Goal: Task Accomplishment & Management: Complete application form

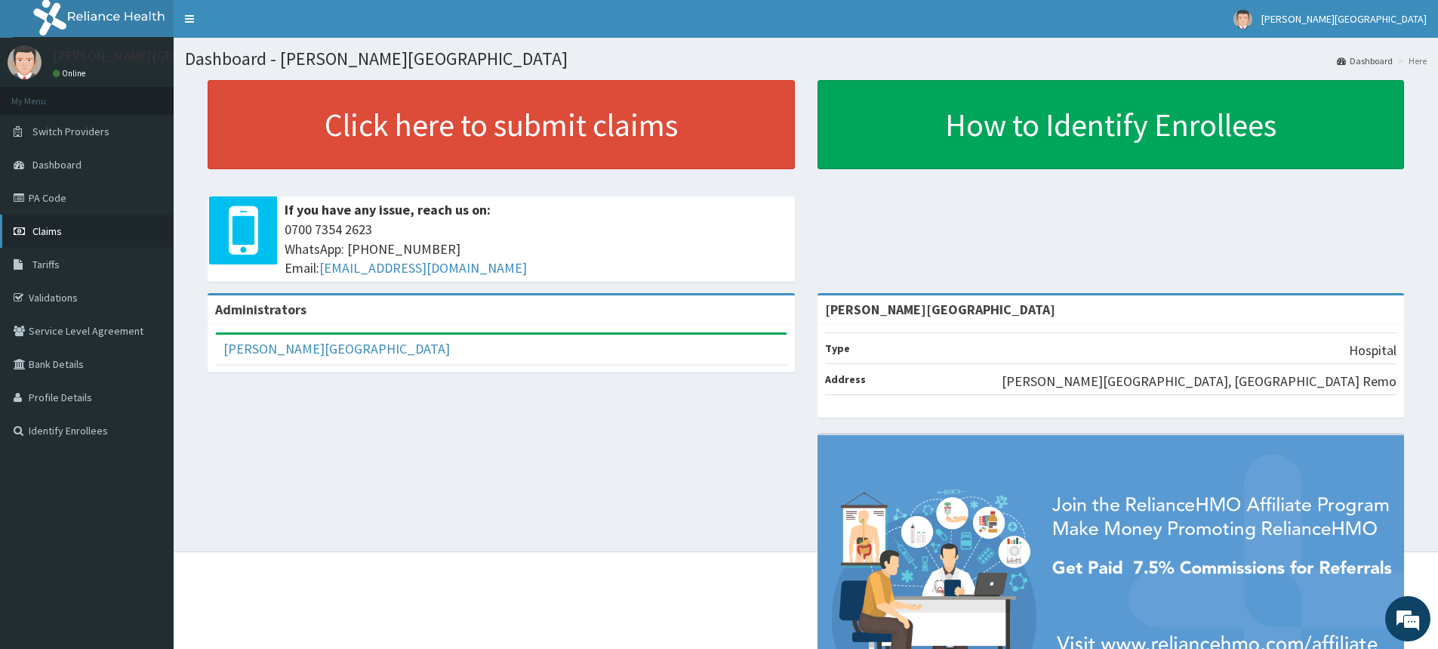
click at [46, 239] on link "Claims" at bounding box center [87, 230] width 174 height 33
click at [55, 234] on span "Claims" at bounding box center [46, 231] width 29 height 14
click at [57, 233] on span "Claims" at bounding box center [46, 231] width 29 height 14
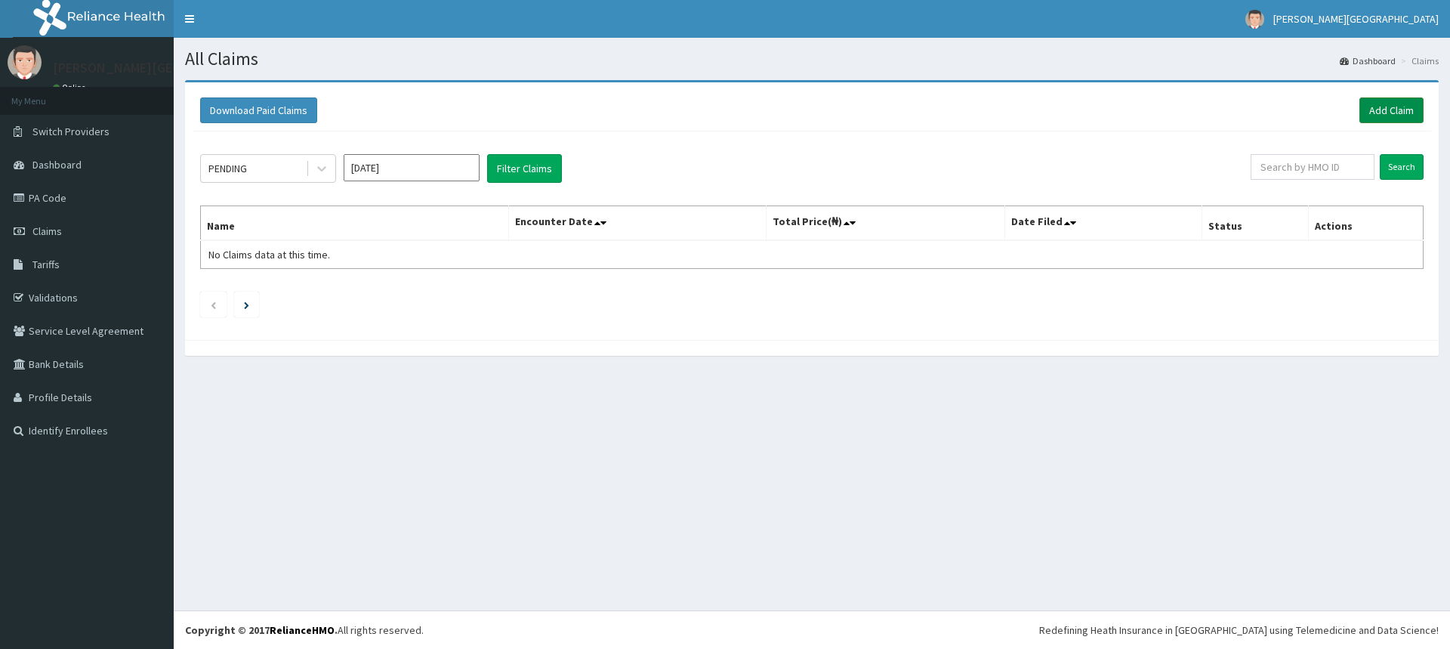
click at [1398, 106] on link "Add Claim" at bounding box center [1391, 110] width 64 height 26
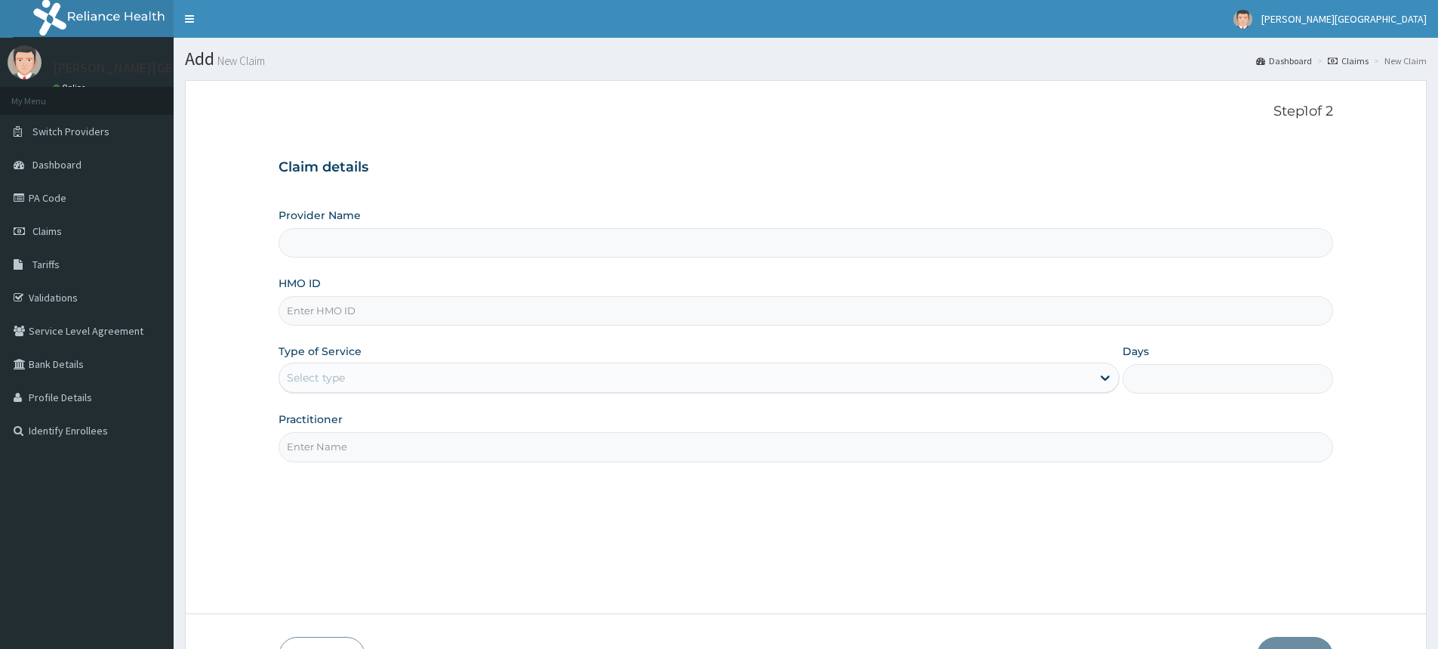
click at [331, 319] on input "HMO ID" at bounding box center [806, 310] width 1055 height 29
type input "fso"
type input "[PERSON_NAME][GEOGRAPHIC_DATA]"
type input "FSO/10058/A"
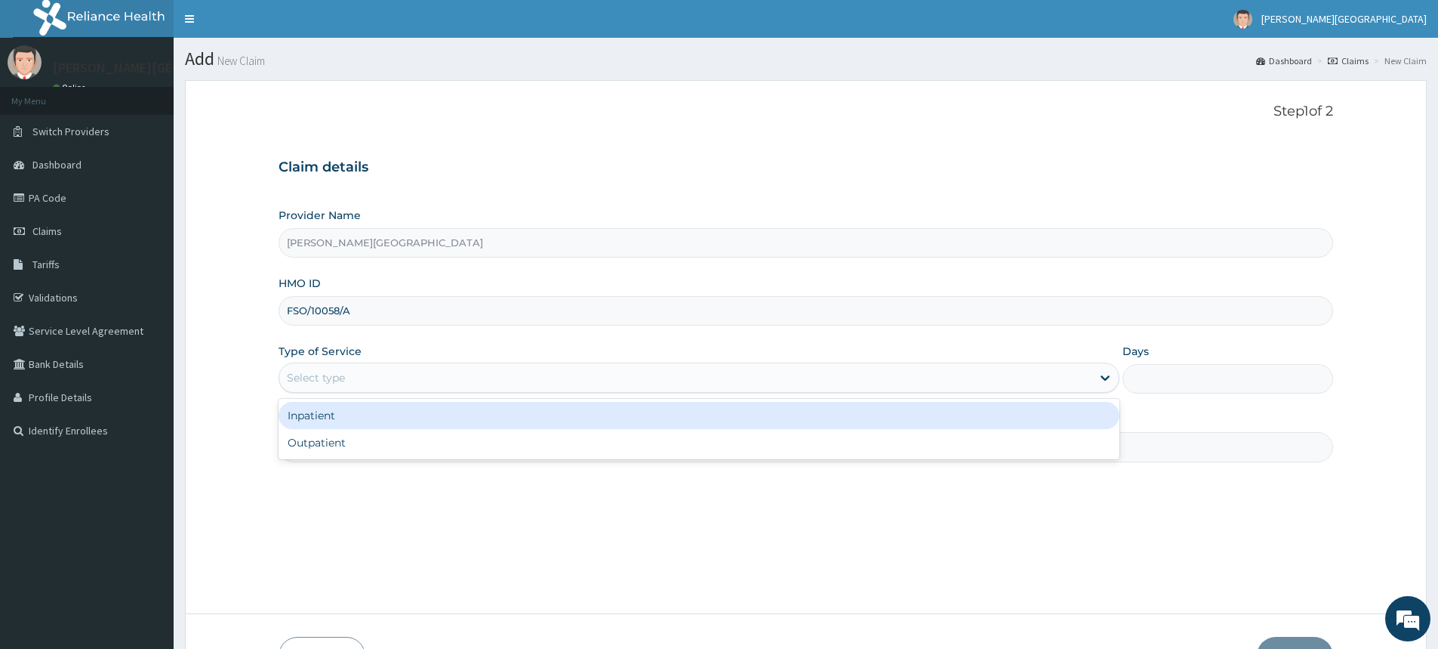
click at [387, 378] on div "Select type" at bounding box center [685, 377] width 812 height 24
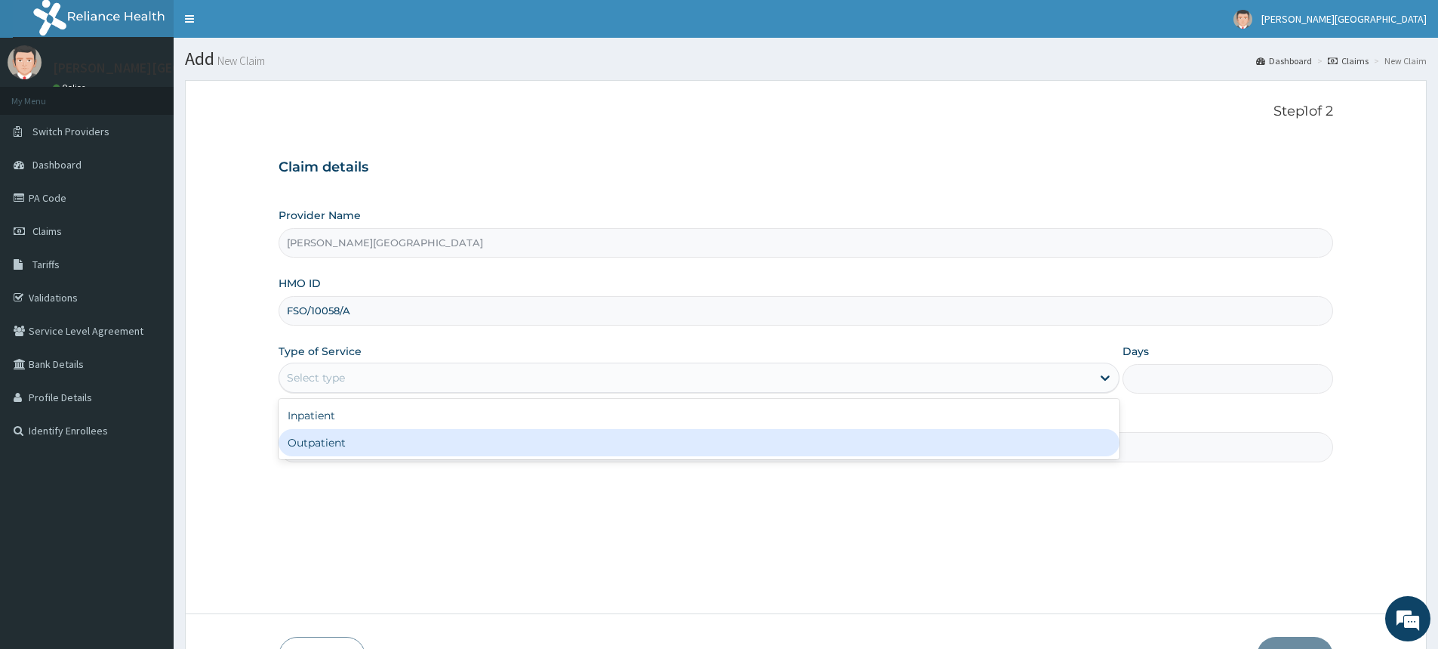
click at [328, 439] on div "Outpatient" at bounding box center [699, 442] width 841 height 27
type input "1"
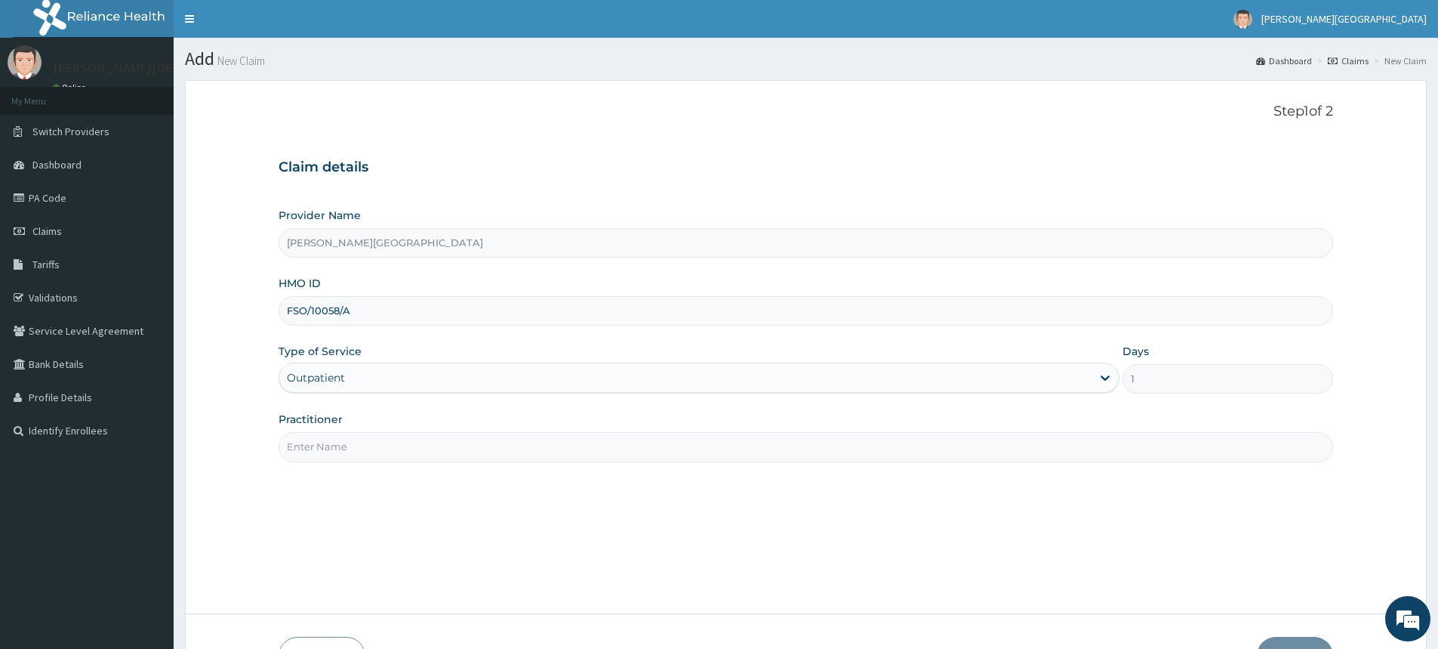
click at [340, 444] on input "Practitioner" at bounding box center [806, 446] width 1055 height 29
type input "e"
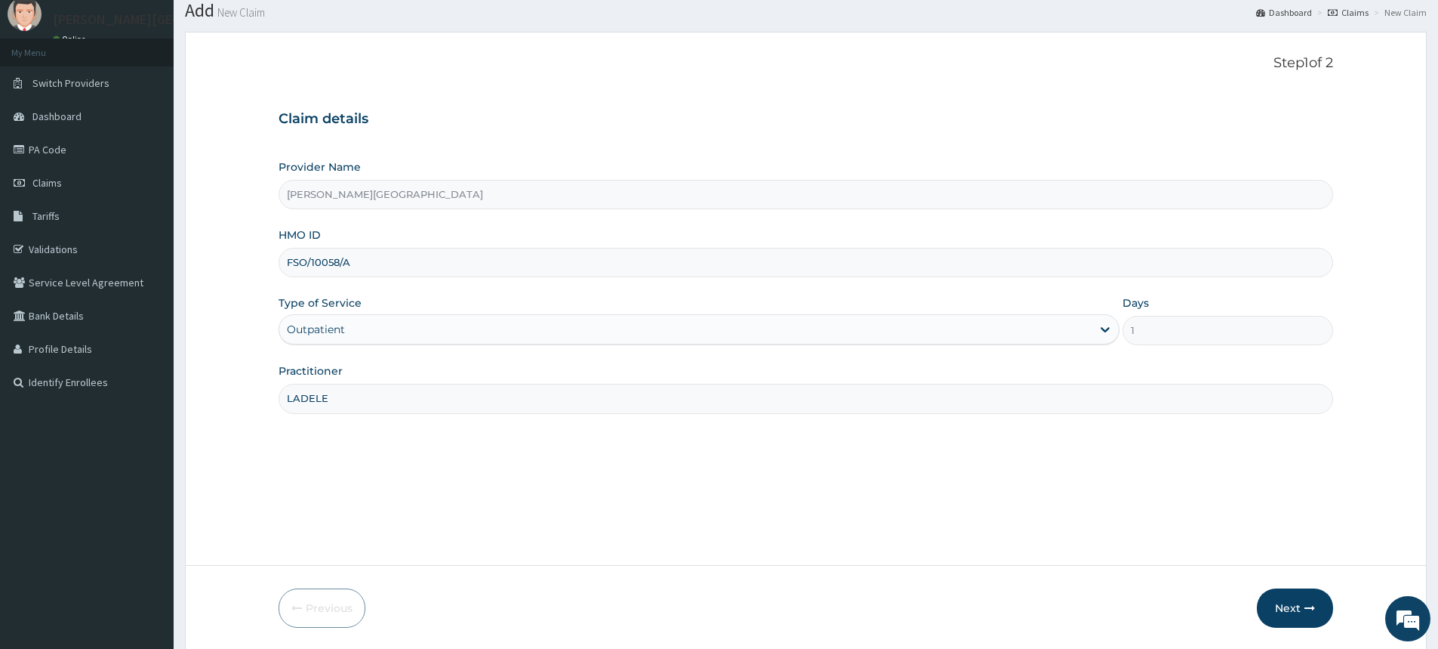
scroll to position [100, 0]
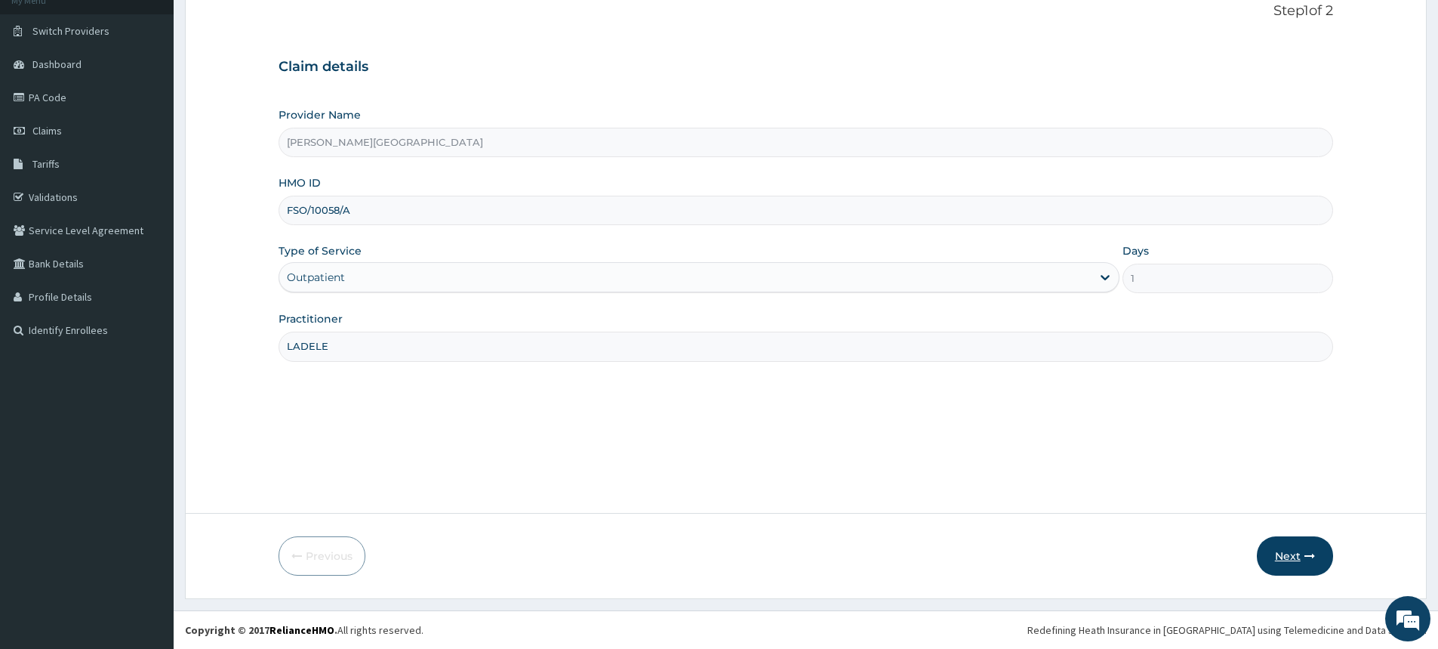
type input "LADELE"
click at [1302, 551] on button "Next" at bounding box center [1295, 555] width 76 height 39
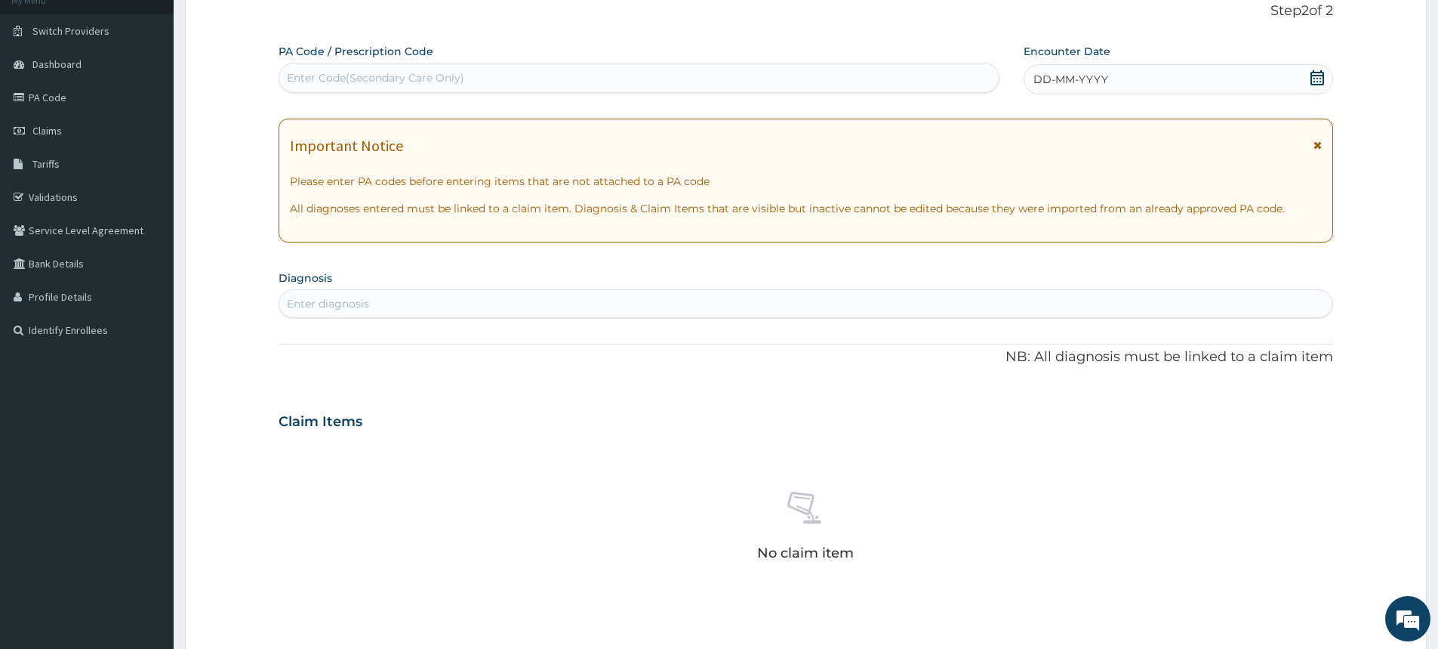
click at [345, 307] on div "Enter diagnosis" at bounding box center [328, 303] width 82 height 15
click at [302, 303] on div "Enter diagnosis" at bounding box center [328, 303] width 82 height 15
click at [318, 300] on div "Enter diagnosis" at bounding box center [328, 303] width 82 height 15
paste input "C"
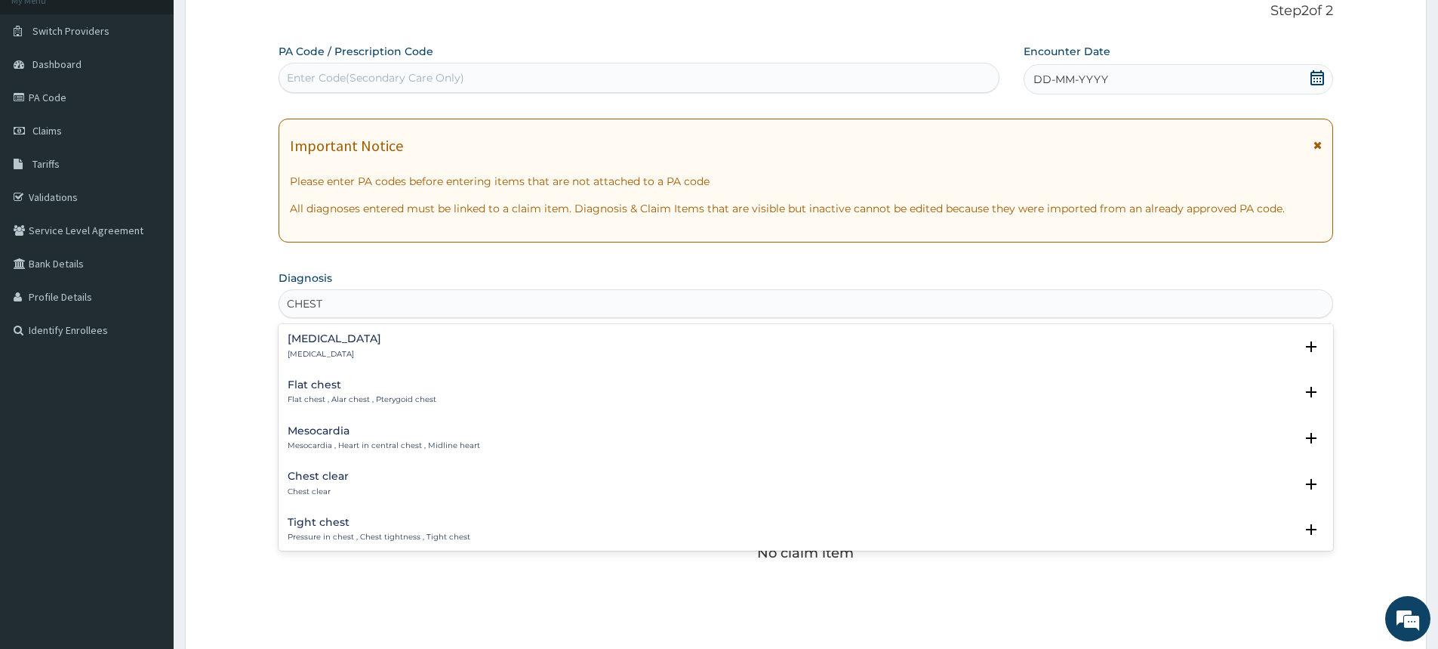
type input "CHEST"
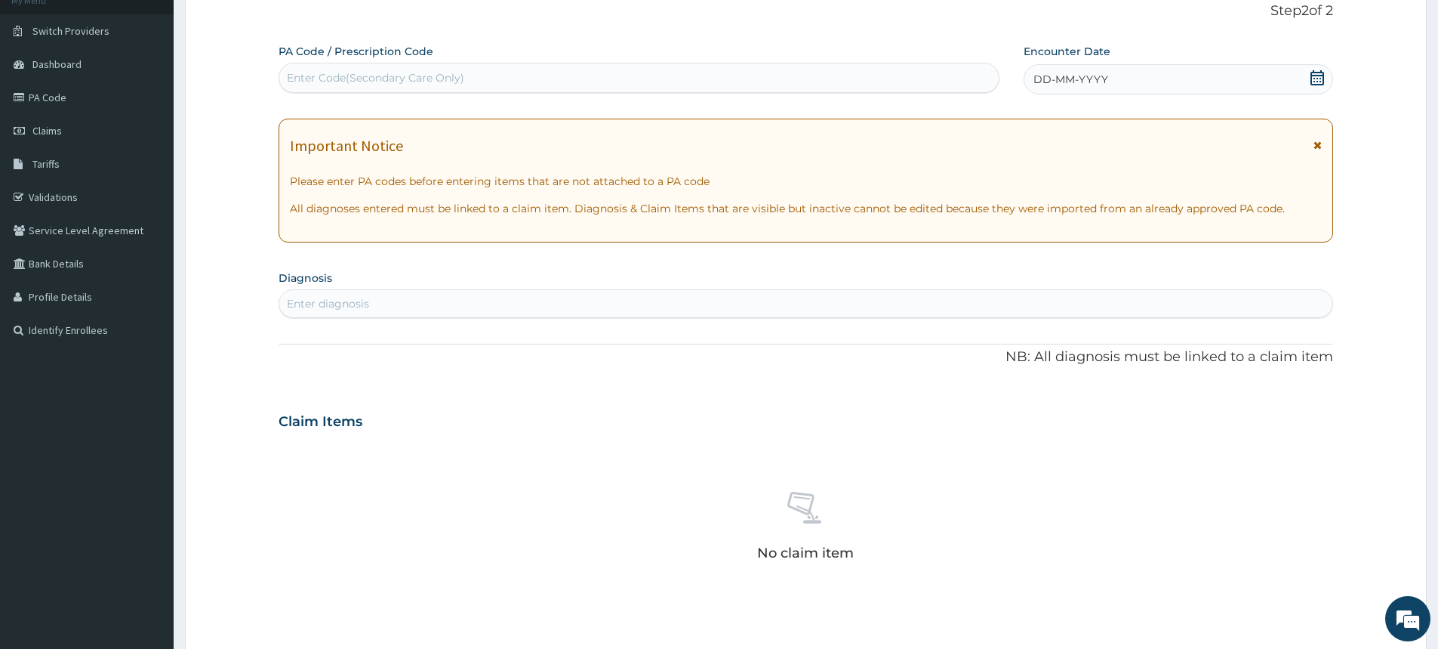
click at [332, 306] on div "Enter diagnosis" at bounding box center [328, 303] width 82 height 15
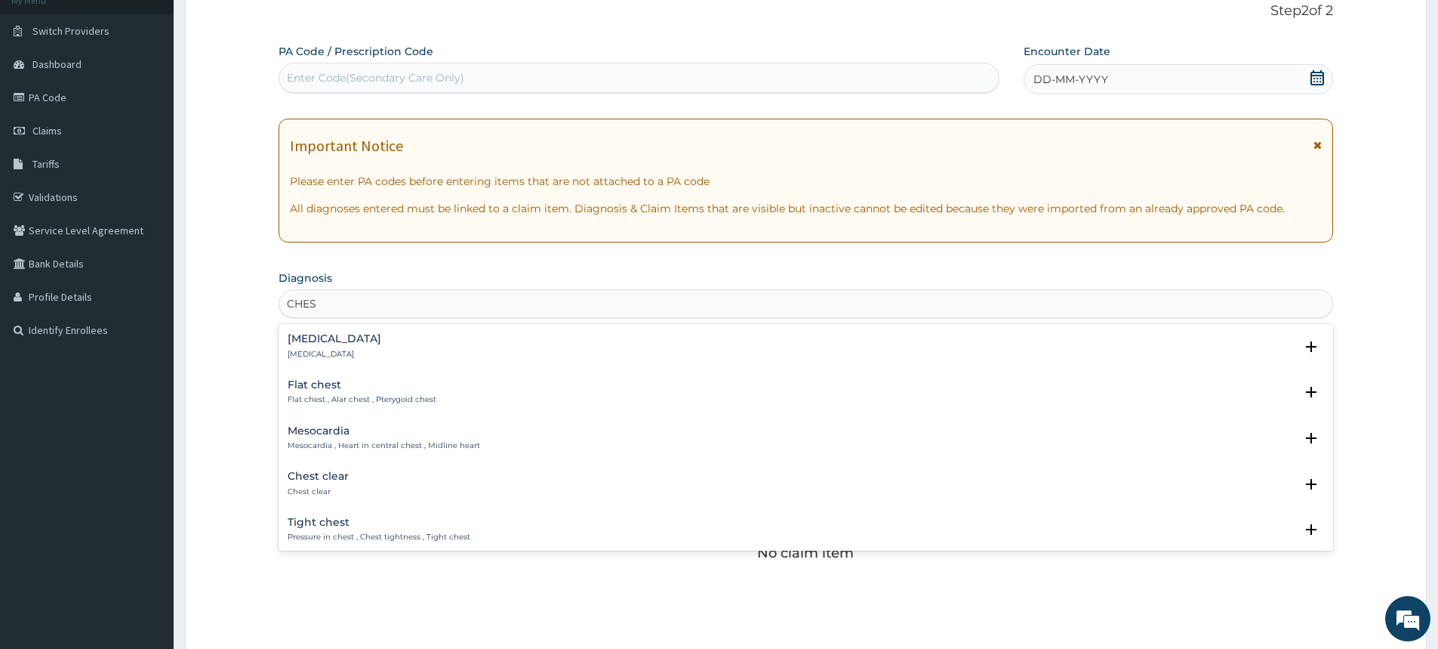
type input "CHEST"
click at [328, 347] on div "Chest pain Chest pain" at bounding box center [335, 346] width 94 height 26
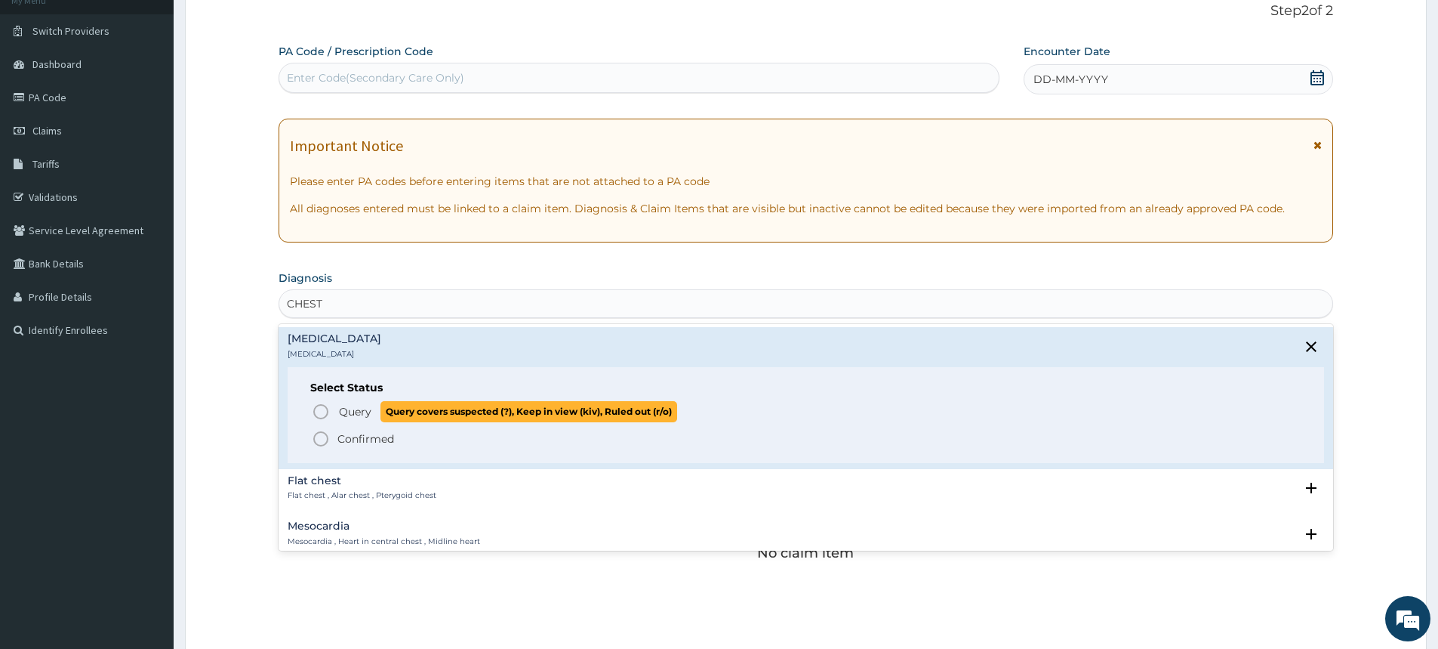
click at [320, 410] on icon "status option query" at bounding box center [321, 411] width 18 height 18
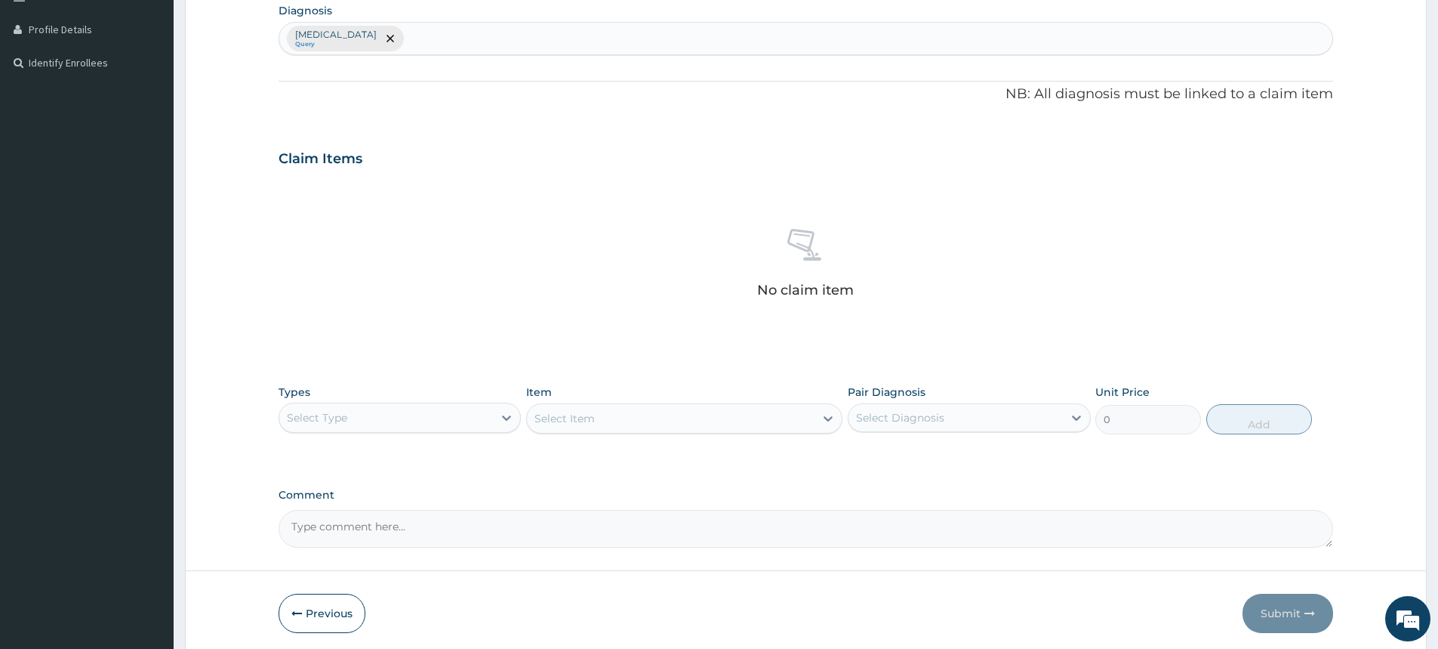
scroll to position [402, 0]
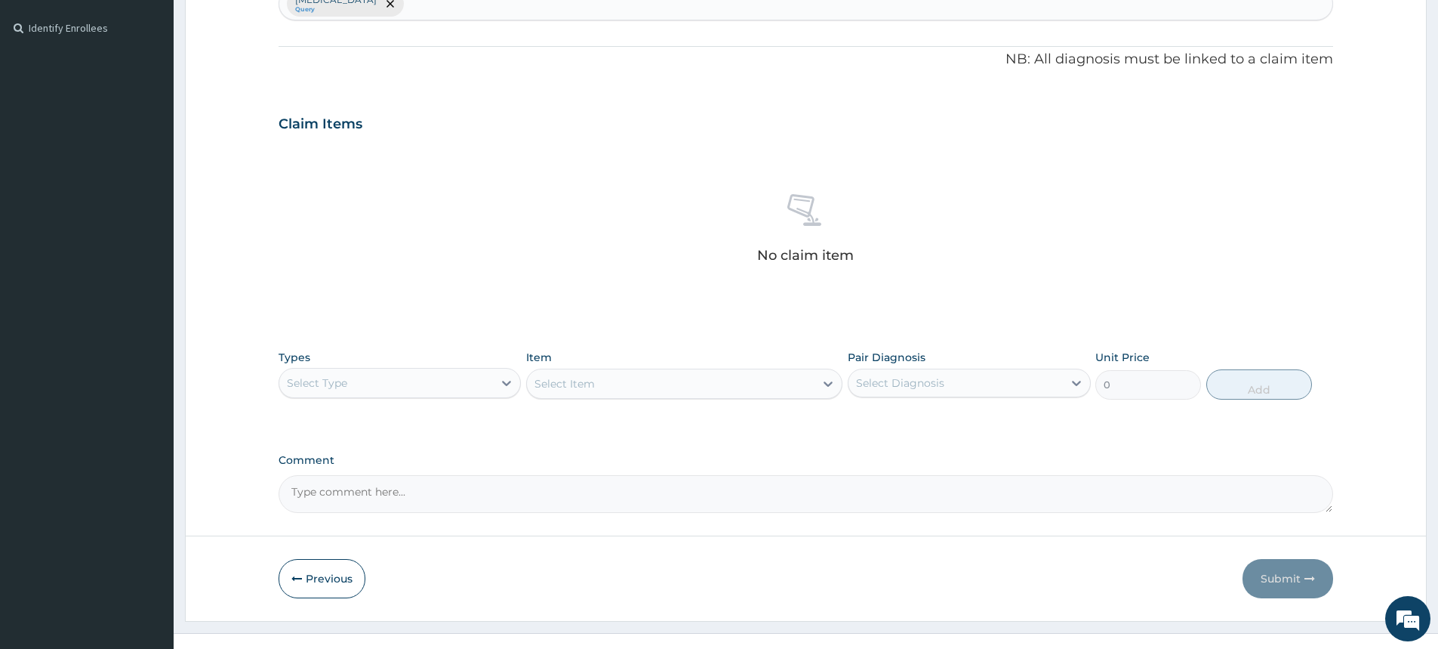
click at [423, 386] on div "Select Type" at bounding box center [386, 383] width 214 height 24
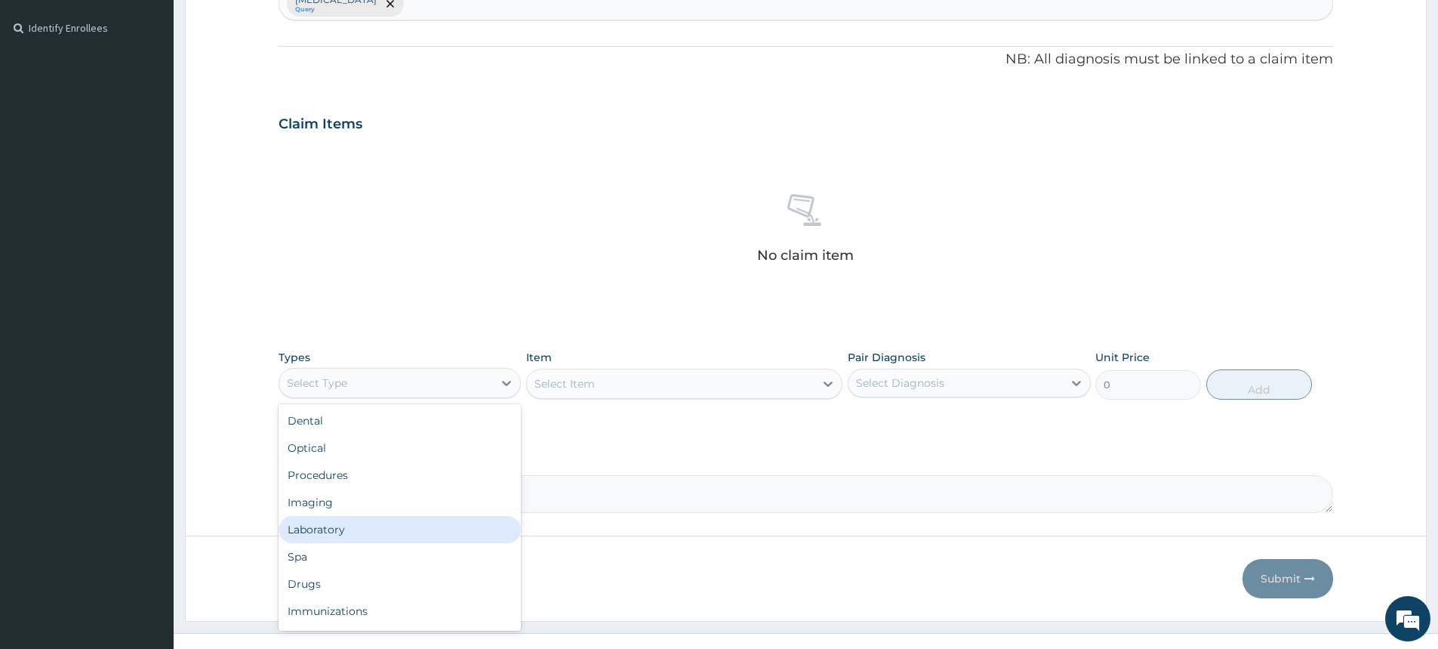
click at [334, 540] on div "Laboratory" at bounding box center [400, 529] width 242 height 27
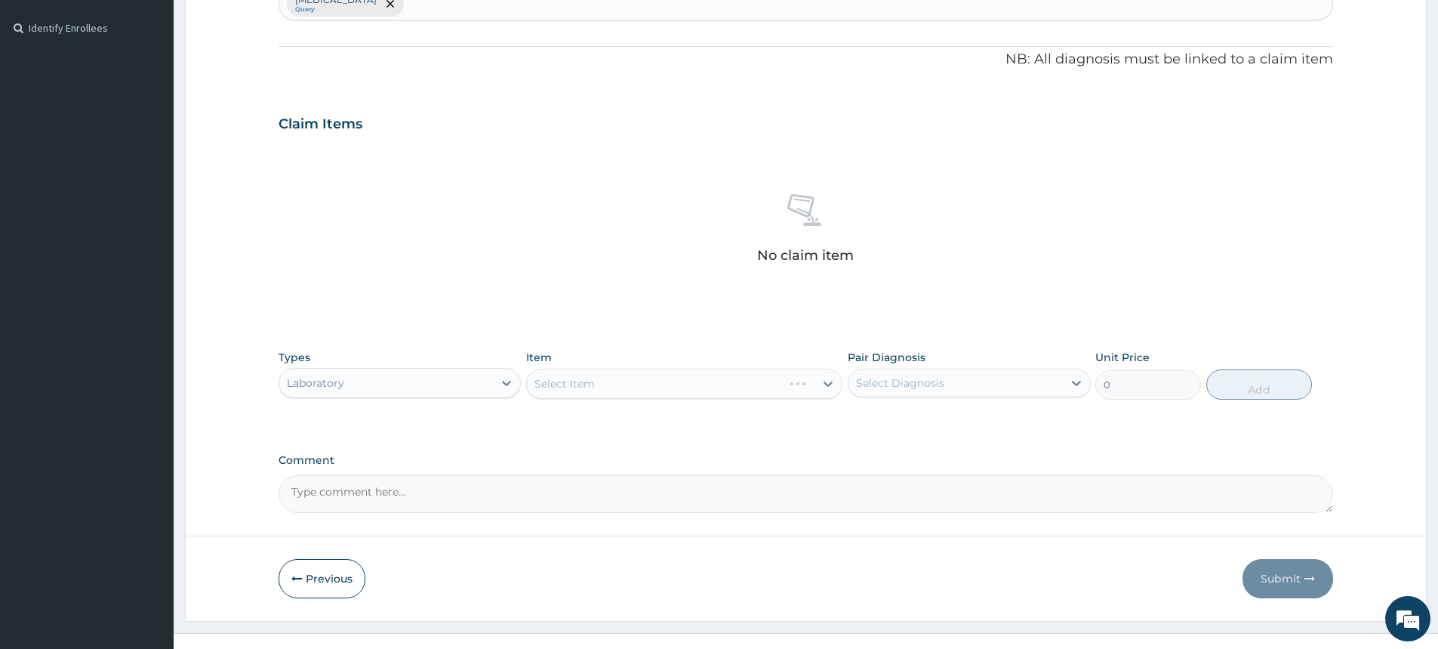
click at [600, 384] on div "Select Item" at bounding box center [684, 383] width 316 height 30
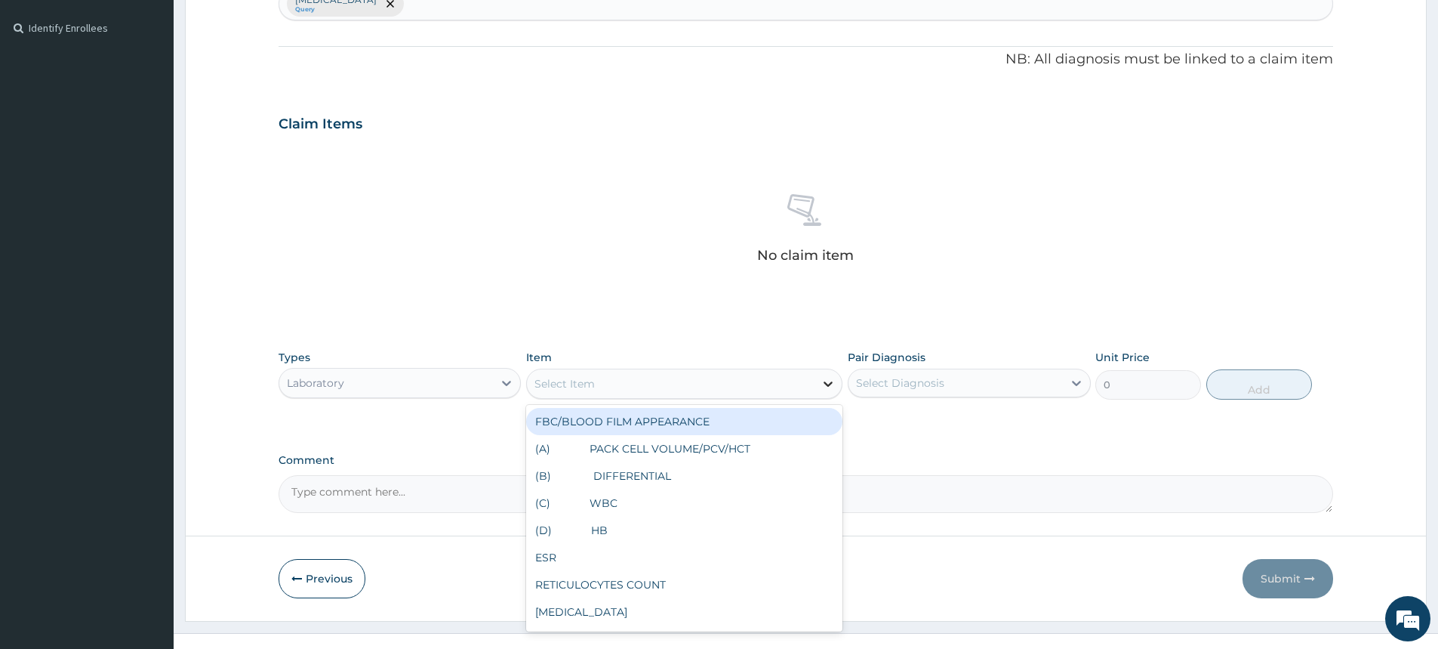
click at [827, 387] on icon at bounding box center [828, 383] width 15 height 15
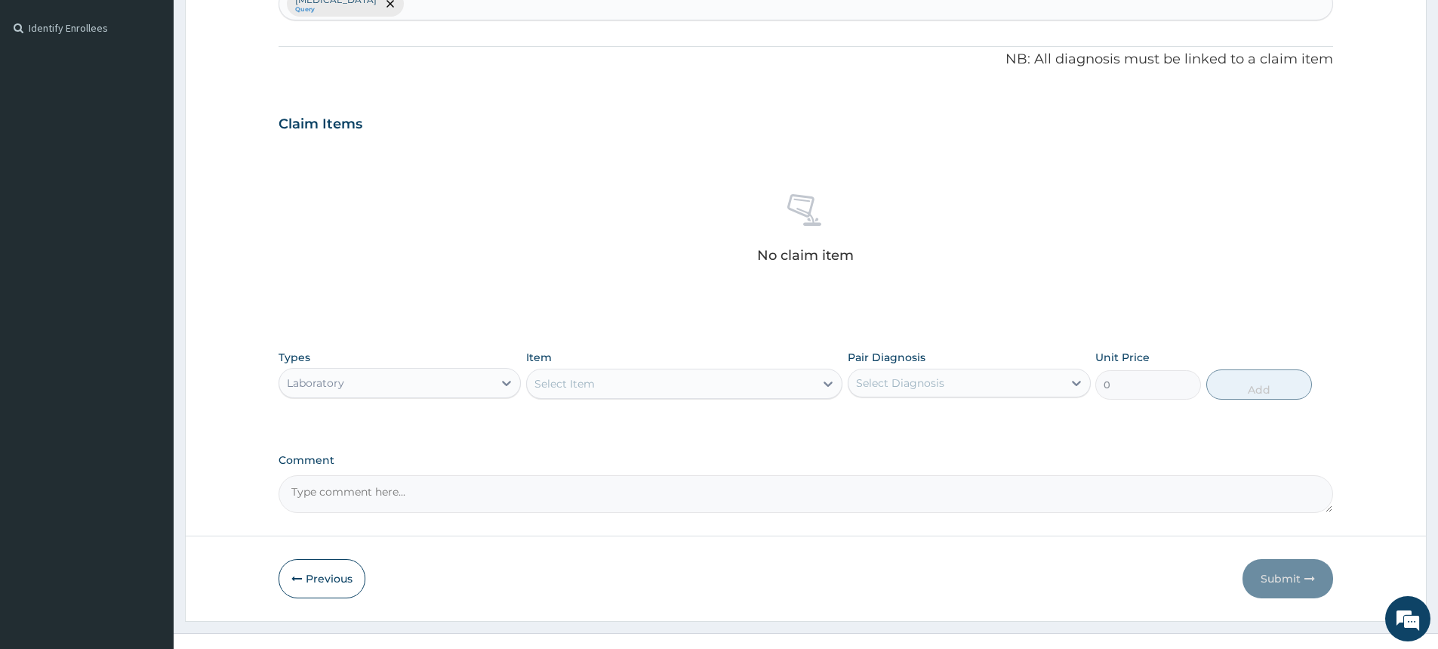
paste input "Chest (two Views)"
type input "Chest (two Views)"
click at [892, 389] on div "Select Diagnosis" at bounding box center [900, 382] width 88 height 15
click at [879, 418] on label "Chest pain" at bounding box center [920, 419] width 94 height 15
checkbox input "true"
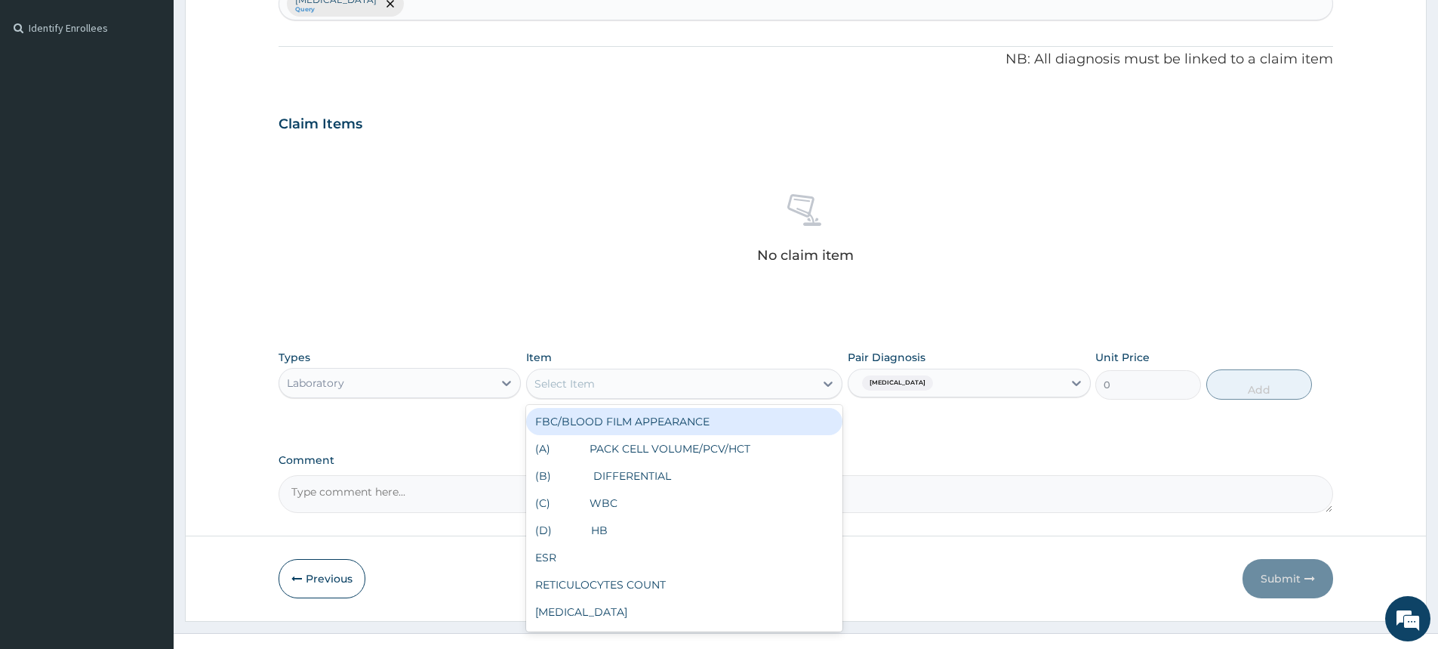
click at [564, 385] on div "Select Item" at bounding box center [565, 383] width 60 height 15
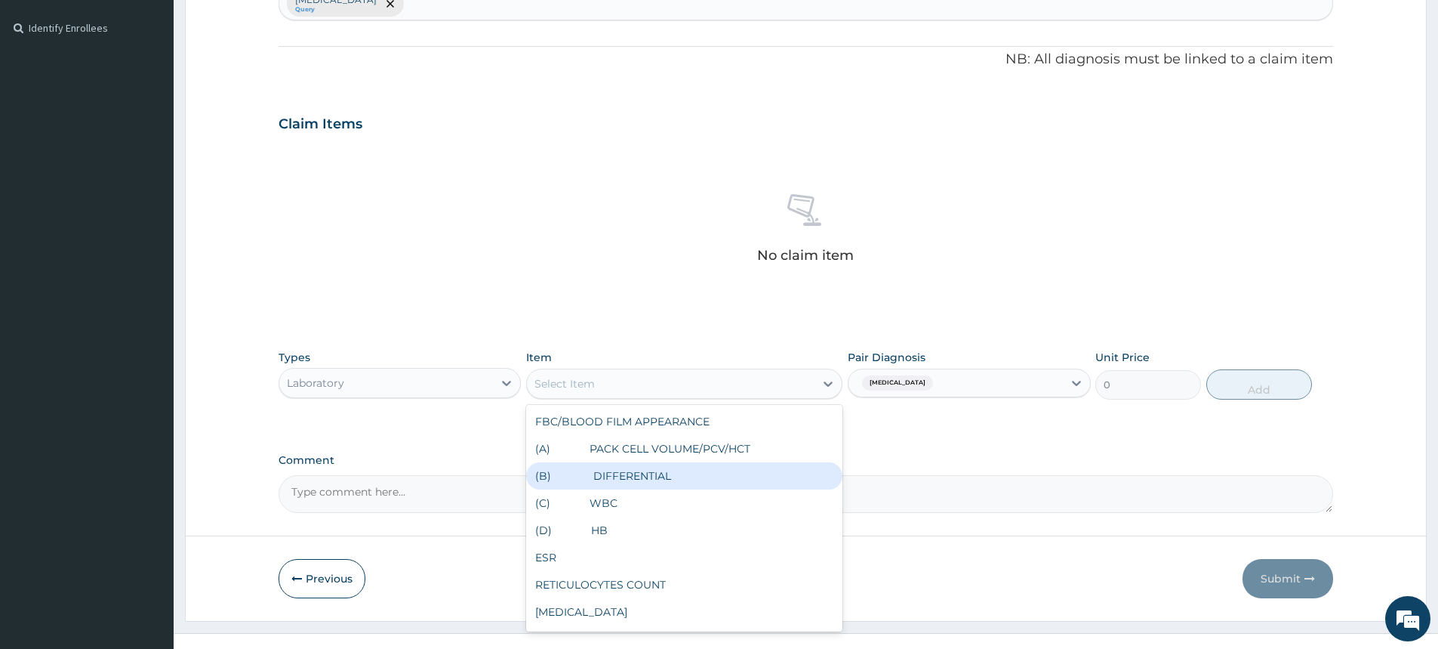
click at [612, 381] on div "Select Item" at bounding box center [671, 383] width 288 height 24
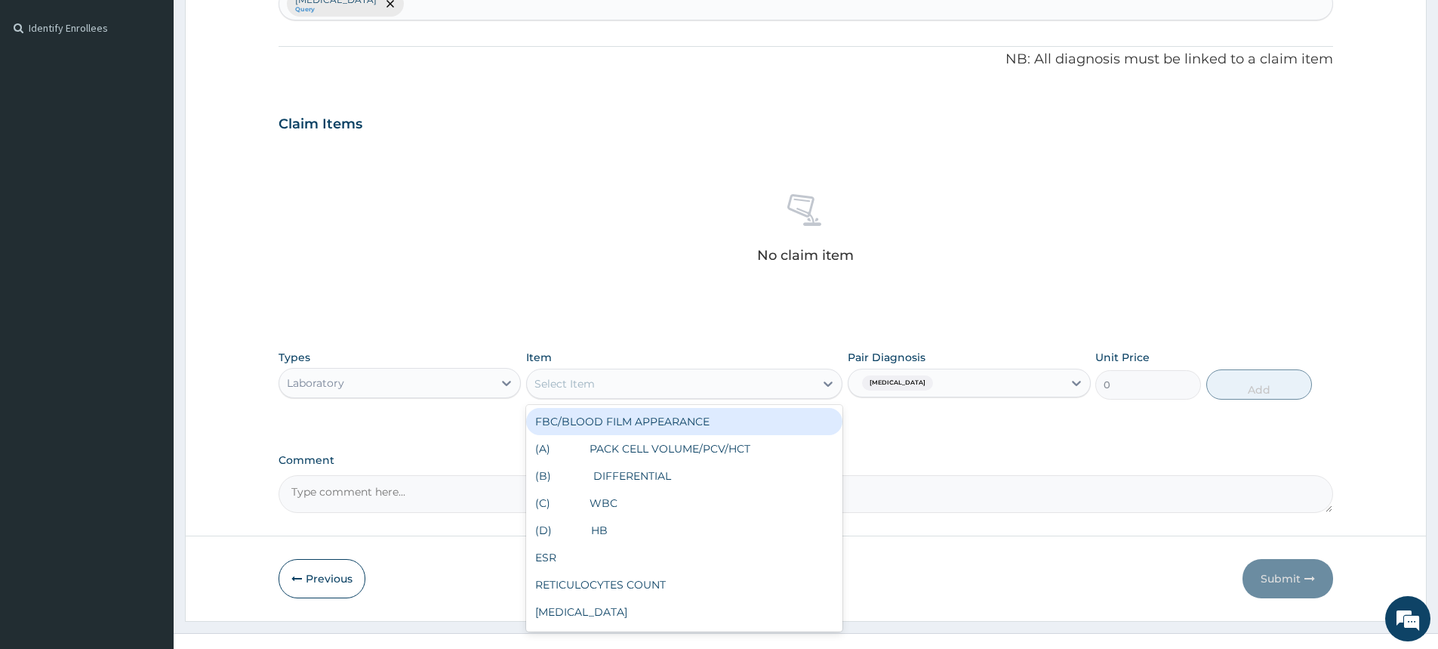
click at [612, 381] on div "Select Item" at bounding box center [671, 383] width 288 height 24
type input "X"
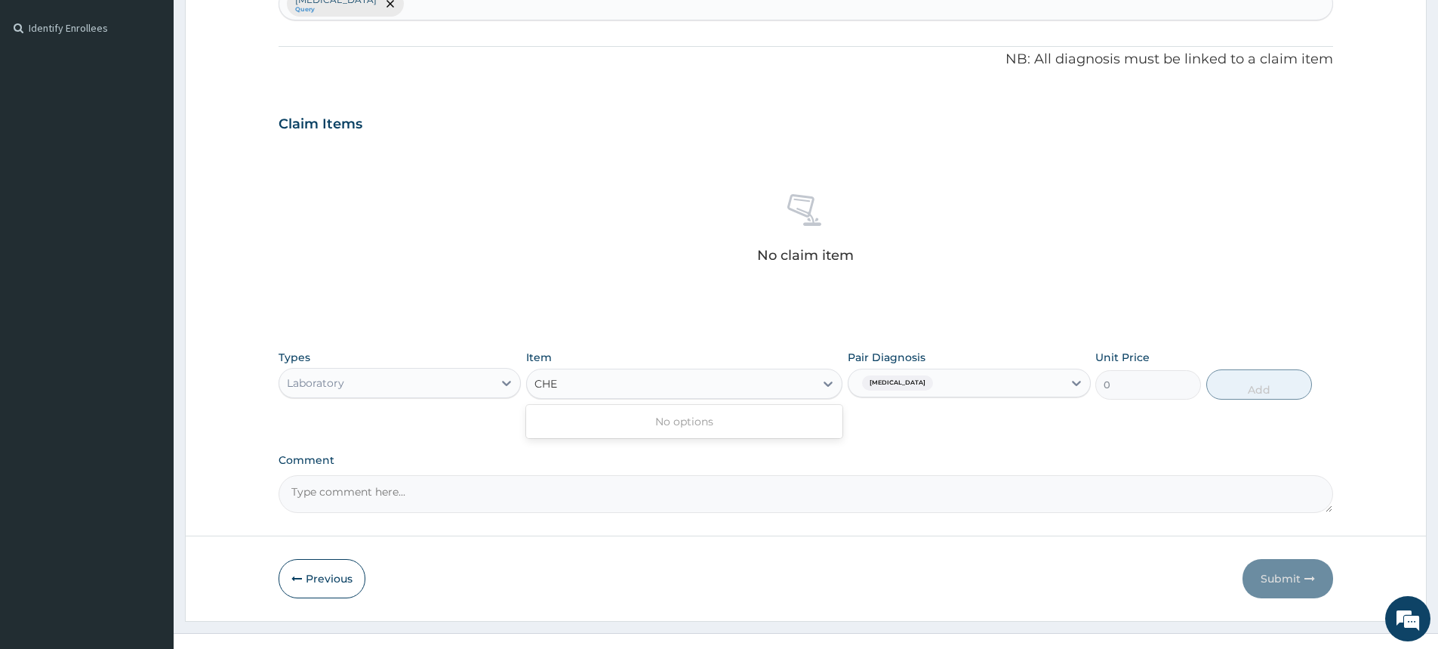
type input "CHE"
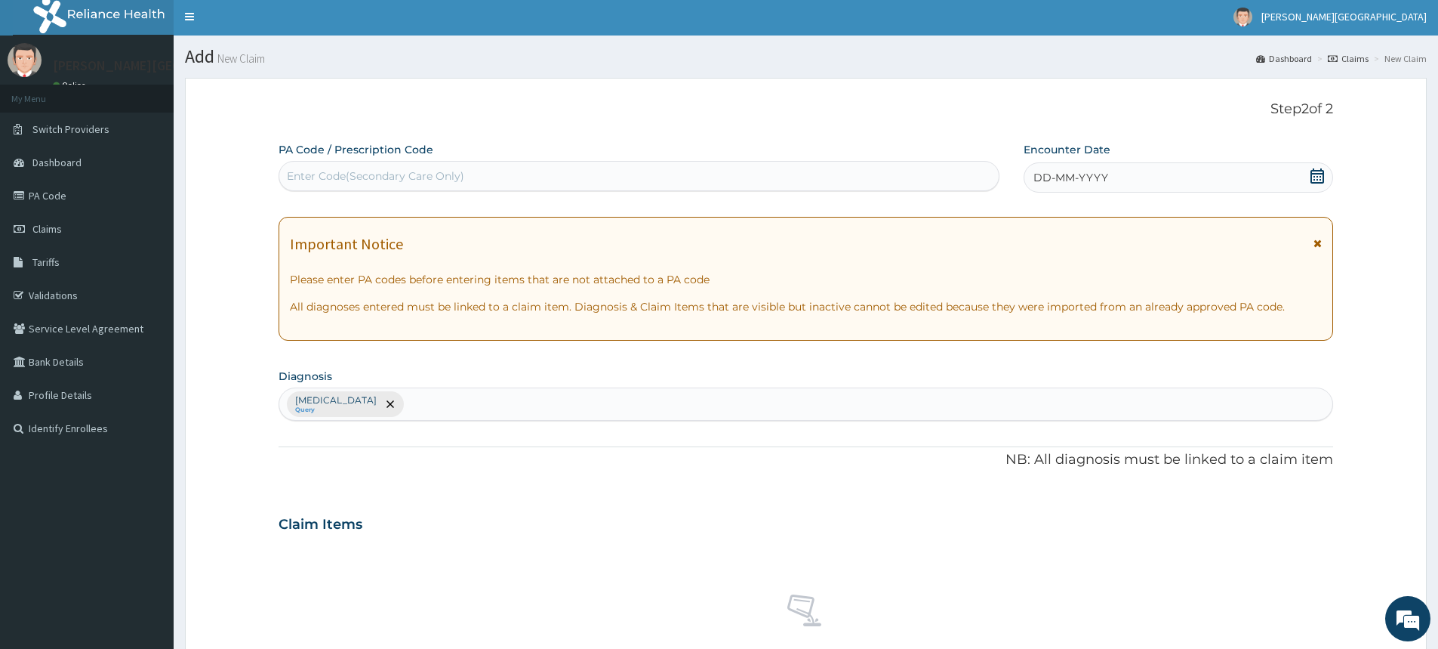
scroll to position [0, 0]
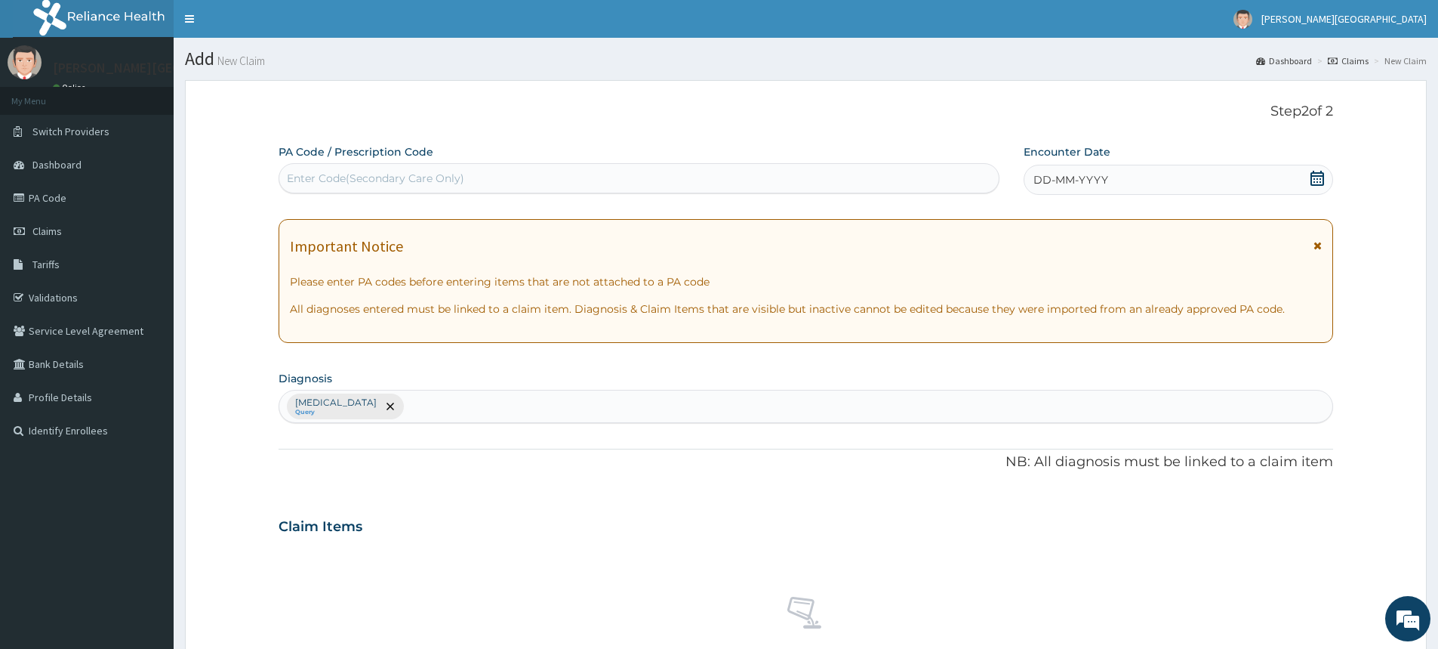
click at [372, 175] on div "Enter Code(Secondary Care Only)" at bounding box center [375, 178] width 177 height 15
paste input "PA/B68586"
type input "PA/B68586"
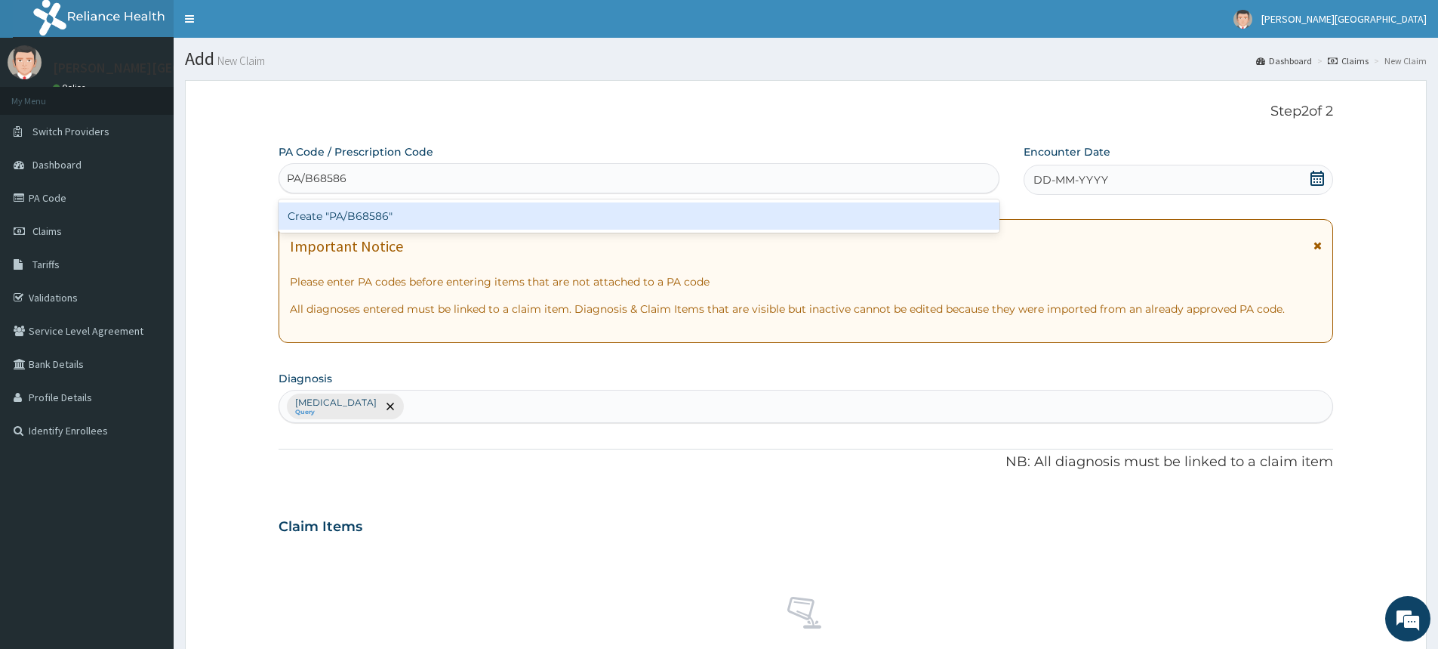
click at [393, 220] on div "Create "PA/B68586"" at bounding box center [639, 215] width 721 height 27
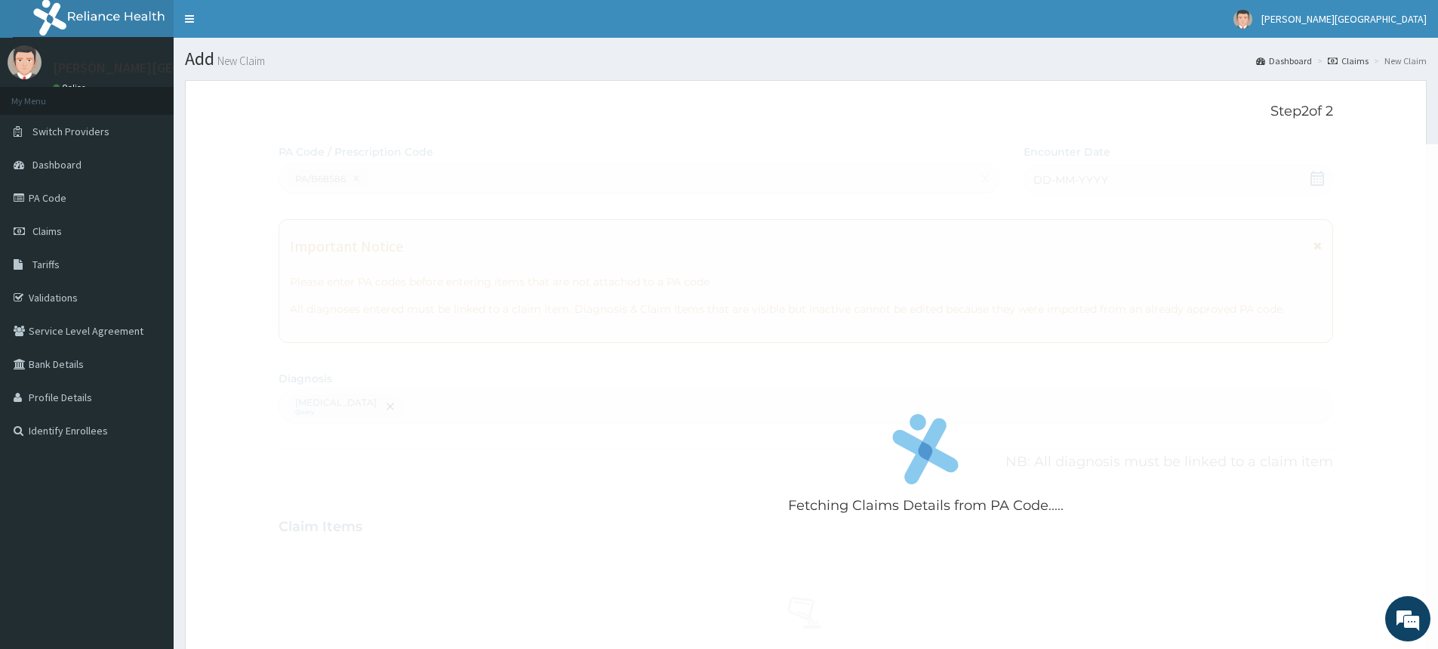
click at [252, 131] on form "Step 2 of 2 Fetching Claims Details from PA Code..... PA Code / Prescription Co…" at bounding box center [806, 551] width 1242 height 943
click at [248, 131] on form "Step 2 of 2 Fetching Claims Details from PA Code..... PA Code / Prescription Co…" at bounding box center [806, 551] width 1242 height 943
click at [246, 131] on form "Step 2 of 2 Fetching Claims Details from PA Code..... PA Code / Prescription Co…" at bounding box center [806, 551] width 1242 height 943
click at [245, 131] on form "Step 2 of 2 Fetching Claims Details from PA Code..... PA Code / Prescription Co…" at bounding box center [806, 551] width 1242 height 943
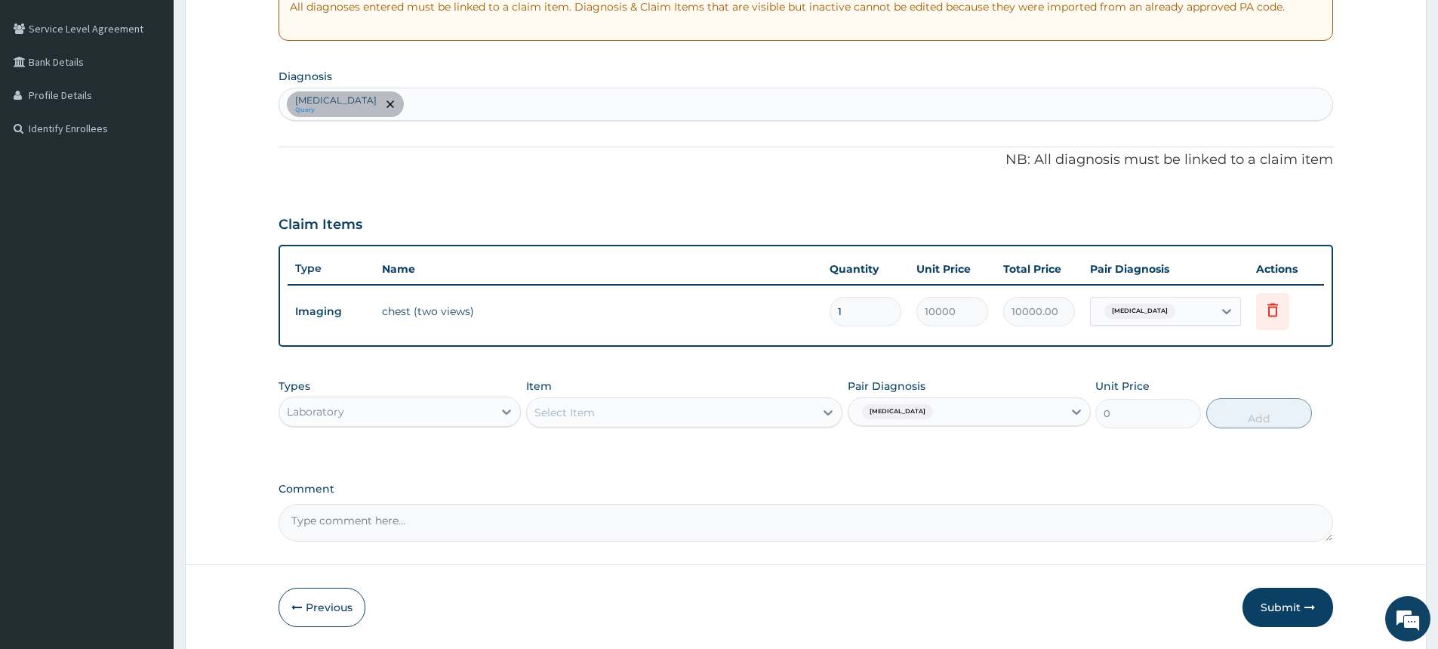
scroll to position [353, 0]
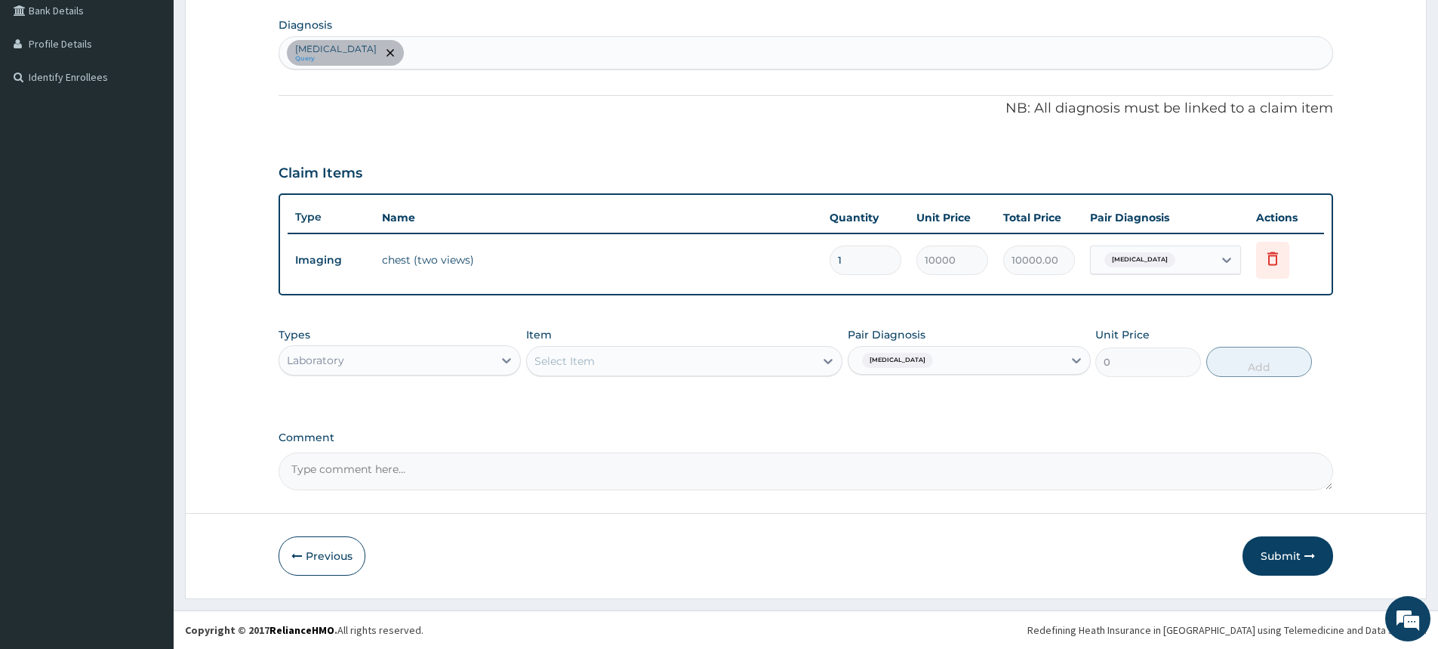
click at [1022, 361] on div "Chest pain" at bounding box center [956, 360] width 214 height 26
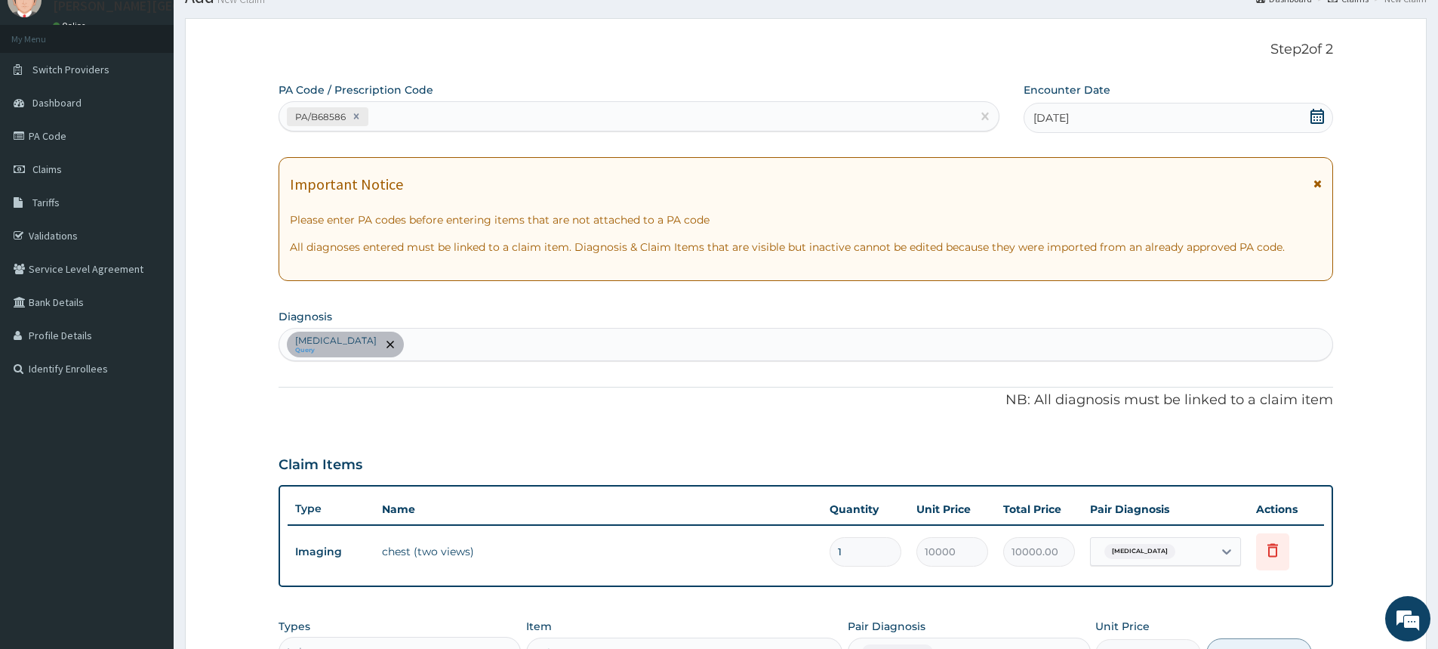
scroll to position [51, 0]
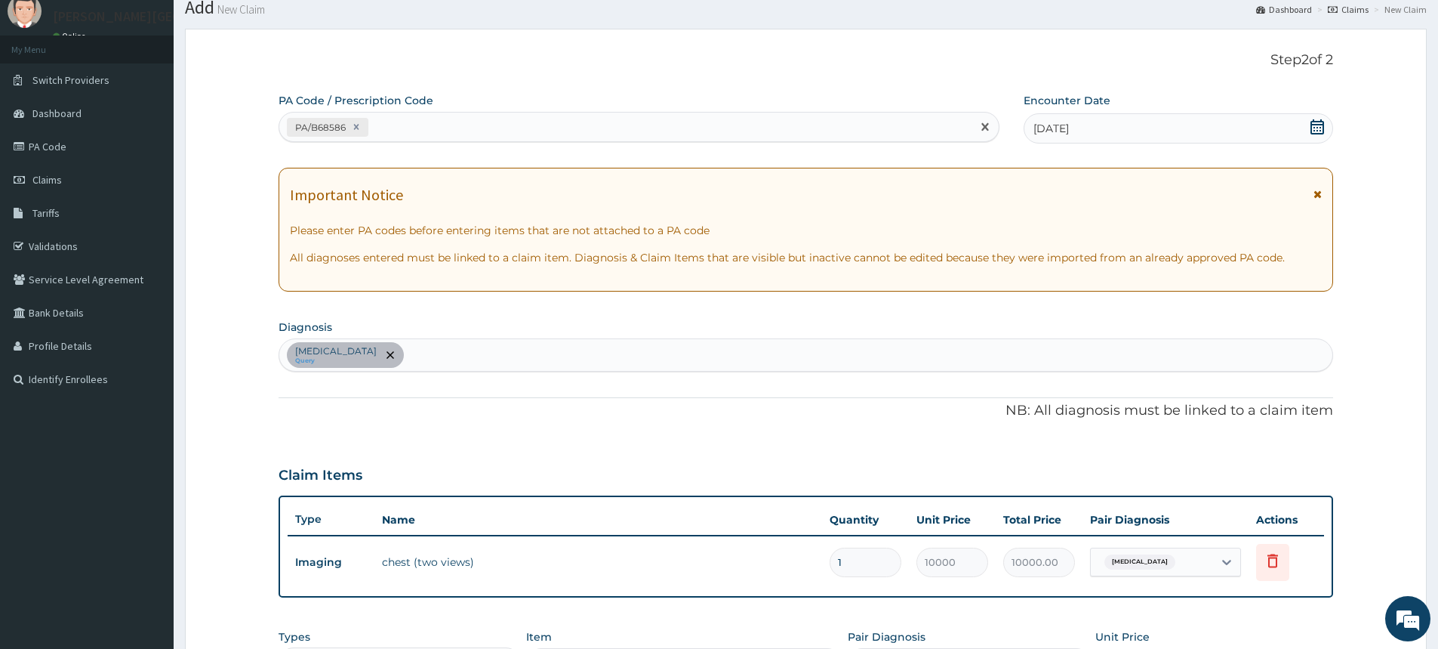
click at [424, 130] on div "PA/B68586" at bounding box center [625, 127] width 692 height 25
paste input "PA/2CAA8D"
type input "PA/2CAA8D"
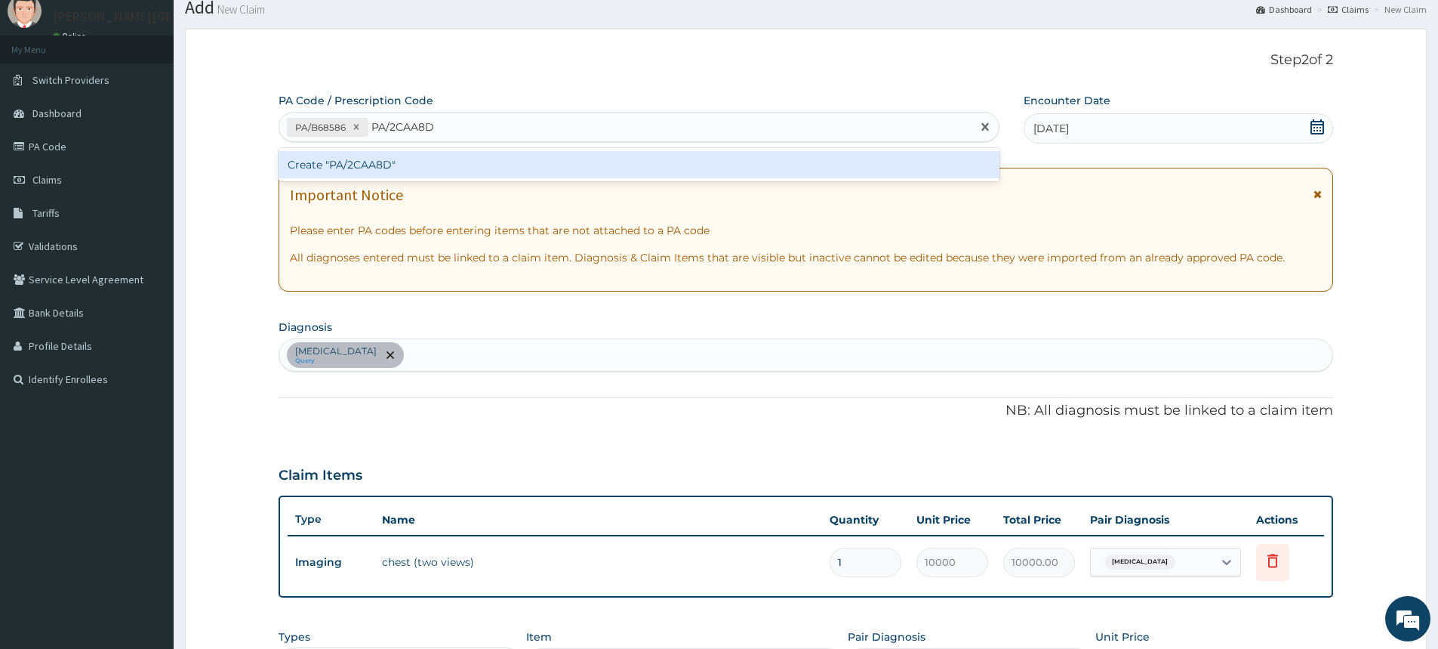
click at [375, 165] on div "Create "PA/2CAA8D"" at bounding box center [639, 164] width 721 height 27
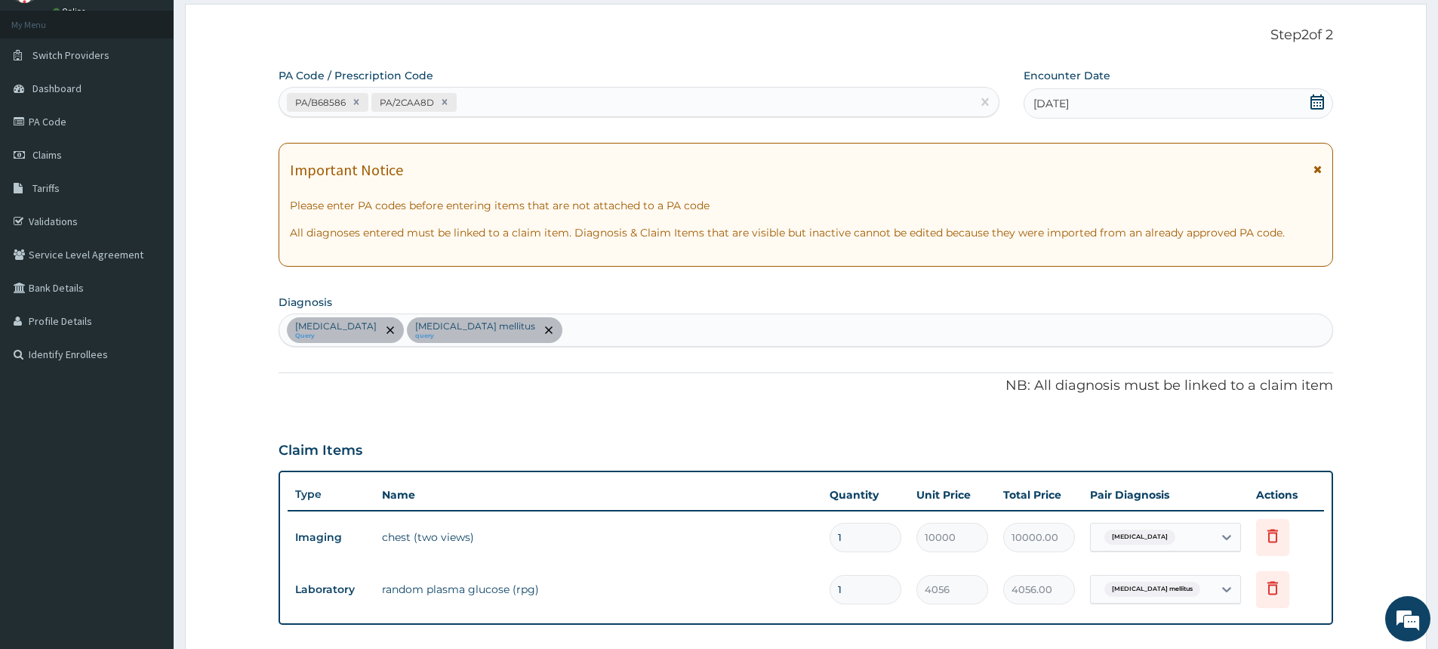
scroll to position [76, 0]
click at [491, 103] on div "PA/B68586 PA/2CAA8D" at bounding box center [625, 103] width 692 height 25
paste input "PA/4D3676"
type input "PA/4D3676"
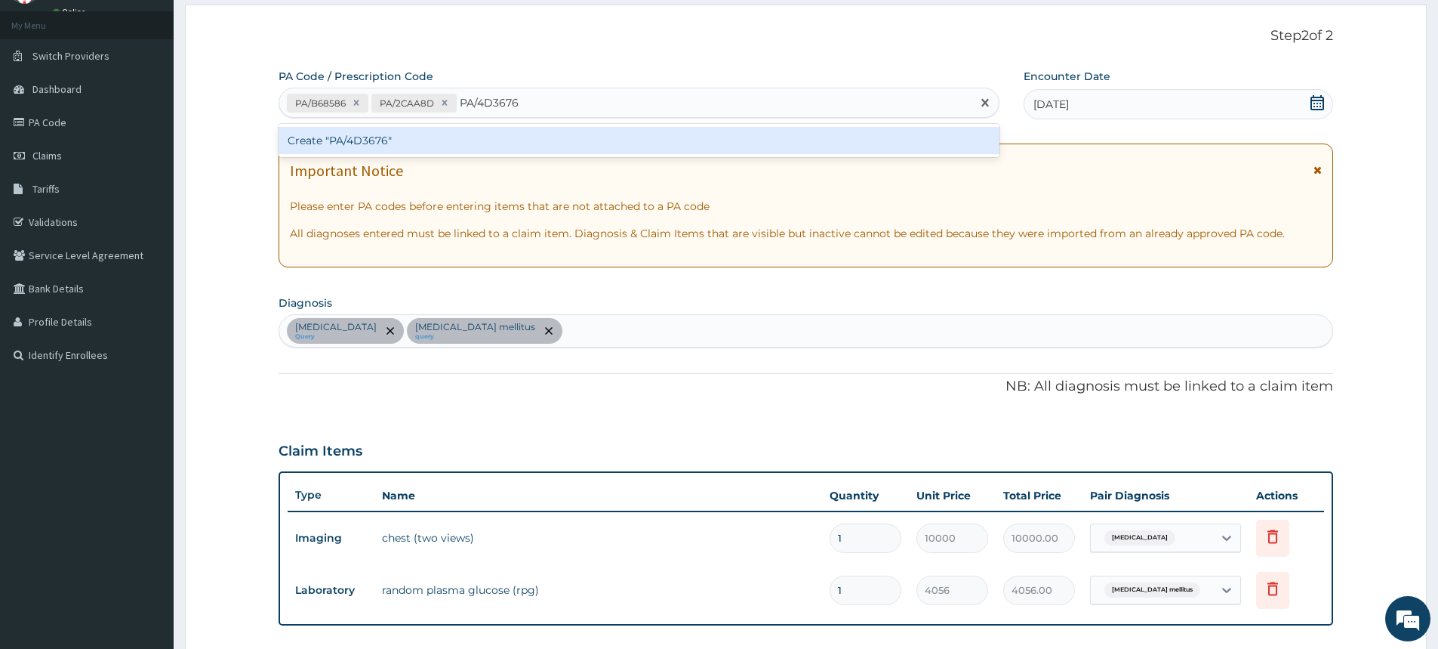
click at [358, 139] on div "Create "PA/4D3676"" at bounding box center [639, 140] width 721 height 27
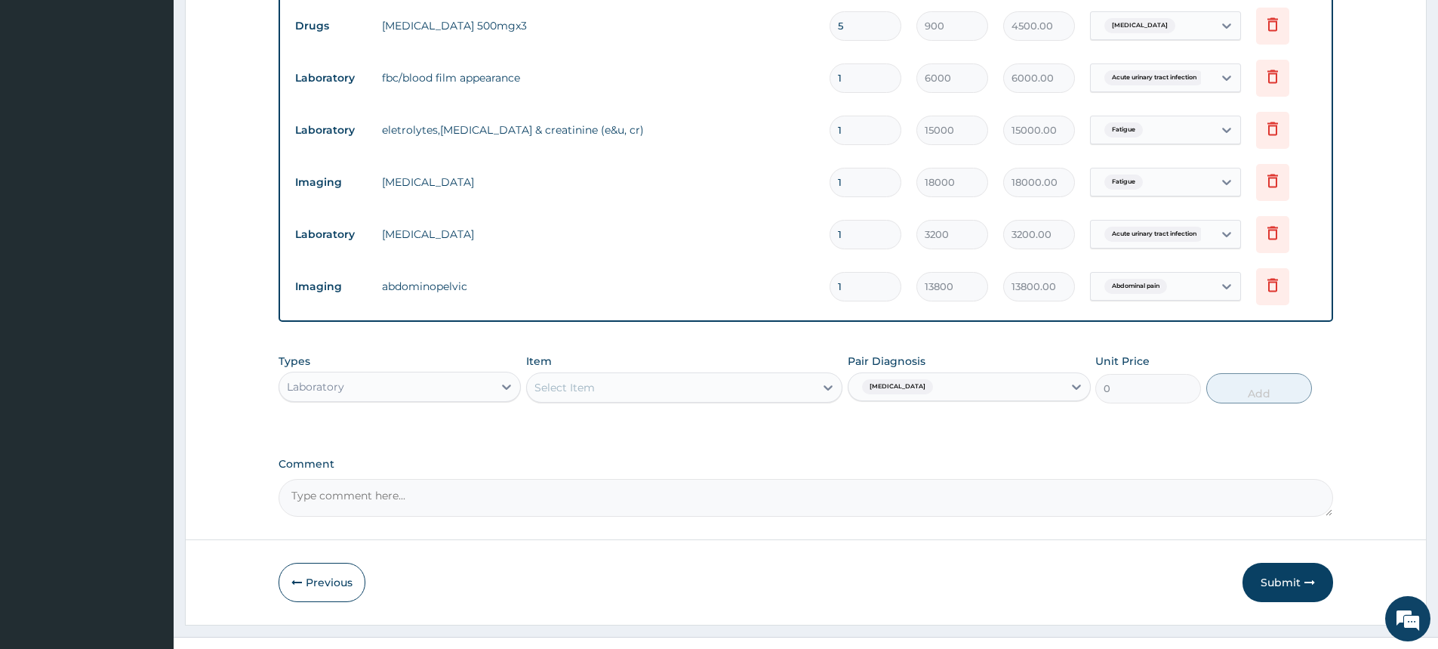
scroll to position [718, 0]
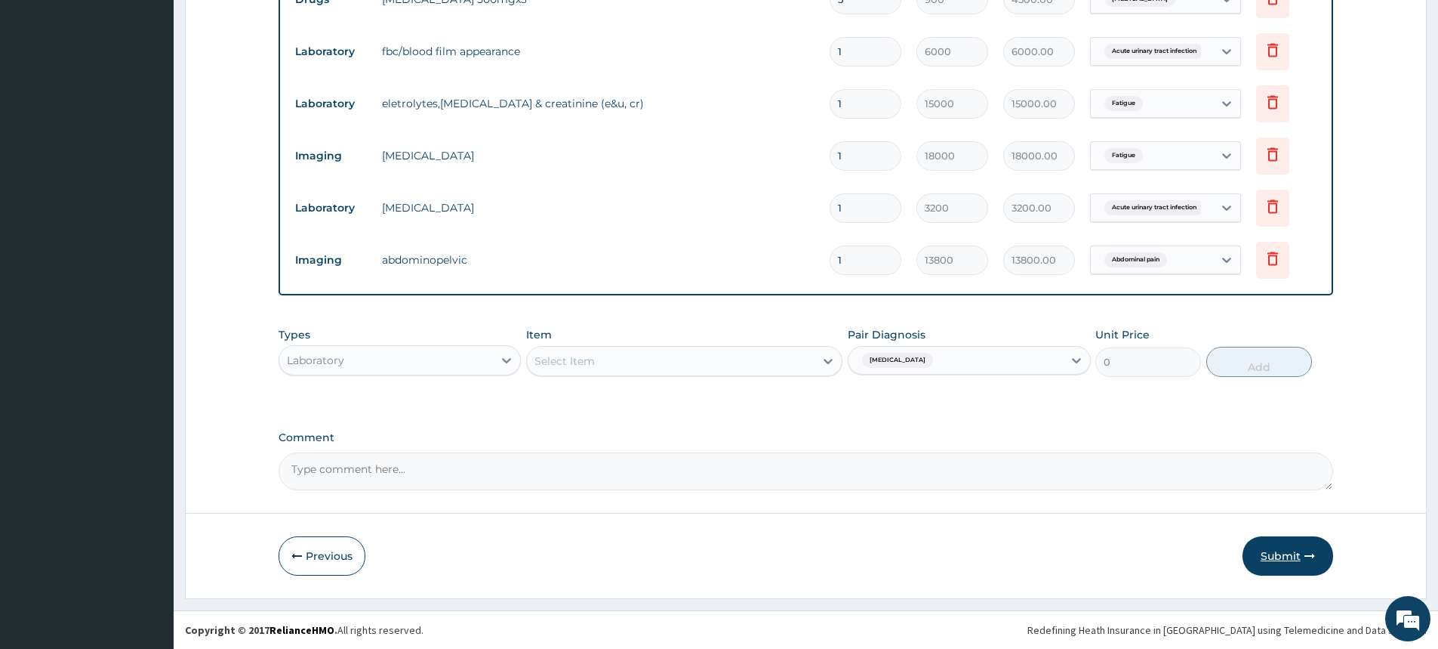
click at [1274, 562] on button "Submit" at bounding box center [1288, 555] width 91 height 39
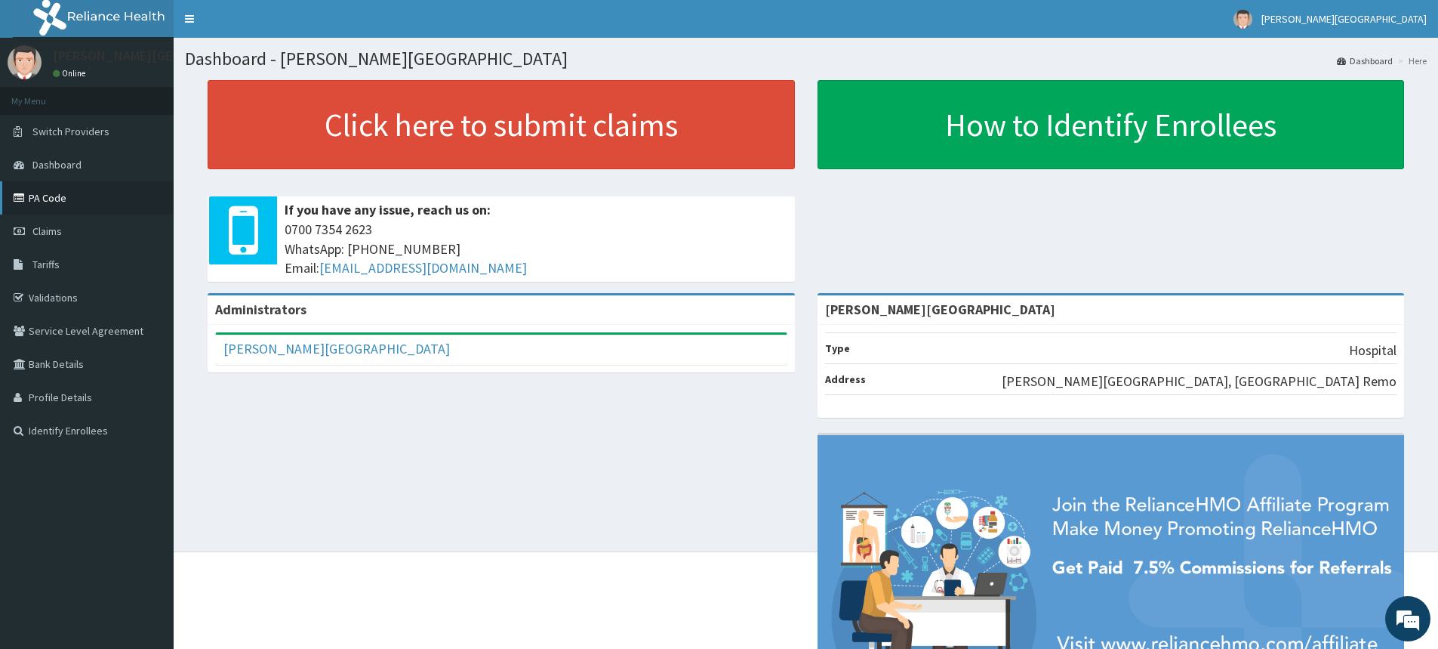
click at [63, 196] on link "PA Code" at bounding box center [87, 197] width 174 height 33
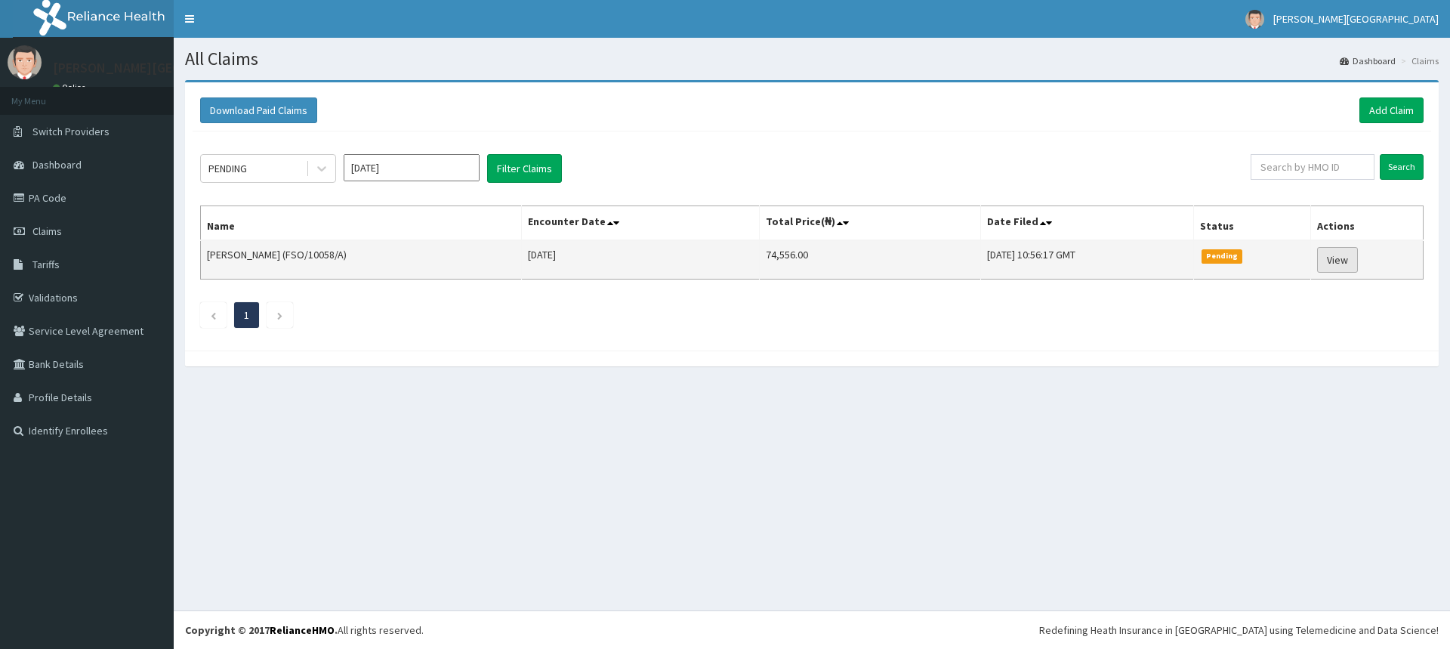
click at [1348, 261] on link "View" at bounding box center [1337, 260] width 41 height 26
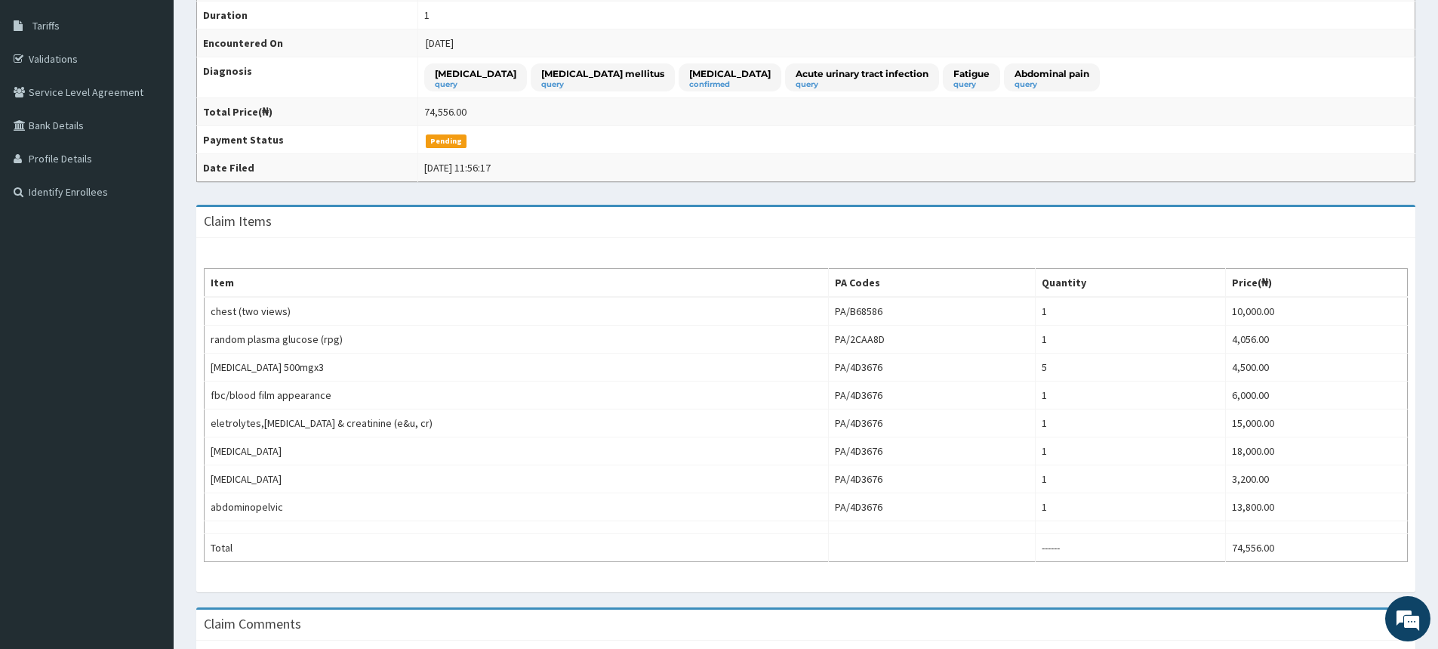
scroll to position [412, 0]
